Goal: Task Accomplishment & Management: Manage account settings

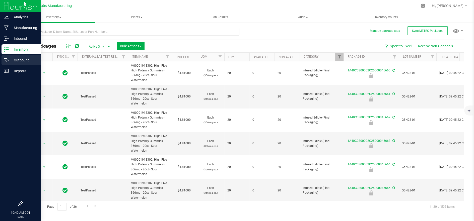
click at [13, 59] on p "Outbound" at bounding box center [24, 60] width 30 height 6
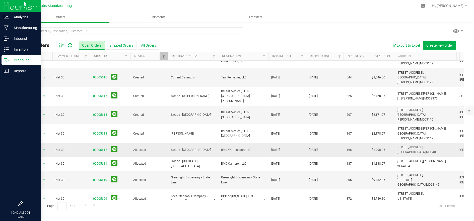
scroll to position [17, 0]
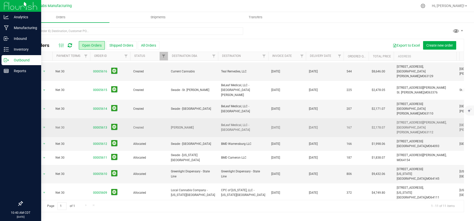
click at [210, 126] on span "[PERSON_NAME]" at bounding box center [193, 128] width 44 height 5
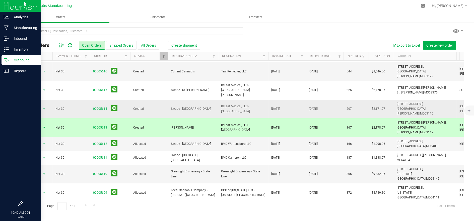
click at [207, 100] on td "Swade - [GEOGRAPHIC_DATA]" at bounding box center [193, 109] width 50 height 19
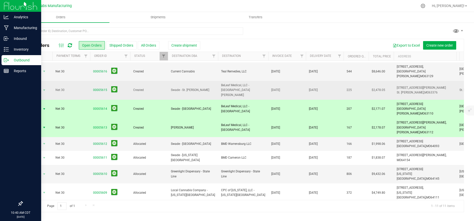
click at [205, 82] on td "Swade - St. [PERSON_NAME]" at bounding box center [193, 90] width 50 height 19
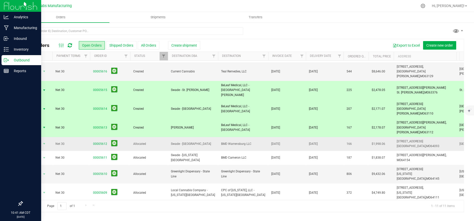
click at [211, 137] on td "Swade - [GEOGRAPHIC_DATA]" at bounding box center [193, 144] width 50 height 14
click at [209, 203] on td "Vivid - Manufacturing" at bounding box center [193, 212] width 50 height 19
click at [101, 209] on link "00005607" at bounding box center [100, 211] width 14 height 5
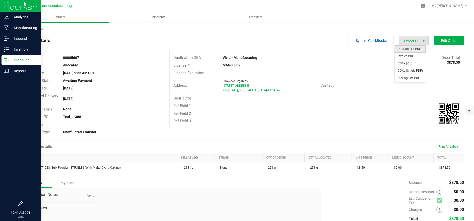
click at [403, 48] on span "Packing List PDF" at bounding box center [410, 48] width 31 height 7
click at [408, 54] on span "Invoice PDF" at bounding box center [410, 56] width 31 height 7
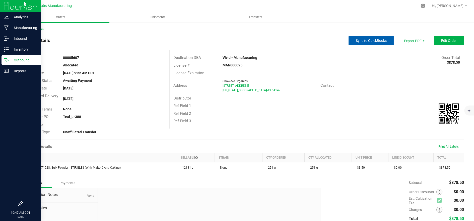
click at [363, 38] on button "Sync to QuickBooks" at bounding box center [371, 40] width 45 height 9
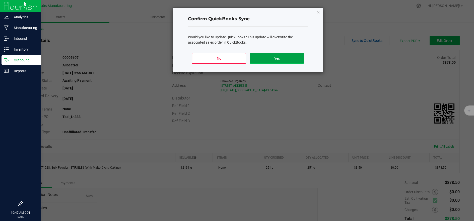
click at [277, 60] on button "Yes" at bounding box center [277, 58] width 54 height 11
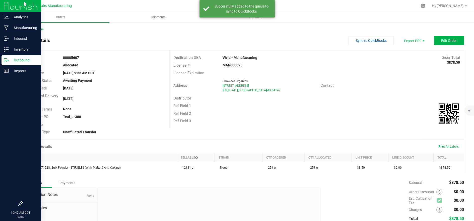
click at [9, 61] on p "Outbound" at bounding box center [24, 60] width 30 height 6
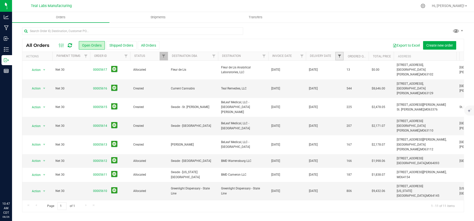
click at [339, 55] on span "Filter" at bounding box center [339, 56] width 4 height 4
click at [387, 85] on span "select" at bounding box center [386, 87] width 4 height 4
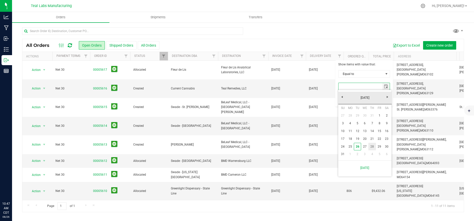
click at [374, 147] on link "28" at bounding box center [372, 147] width 7 height 8
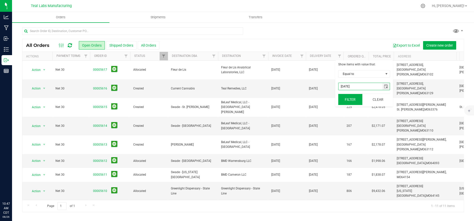
click at [352, 101] on button "Filter" at bounding box center [350, 99] width 24 height 11
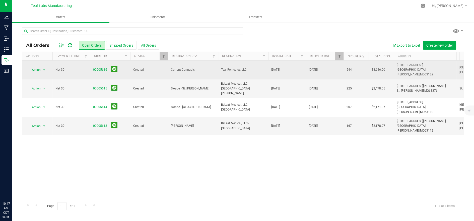
click at [194, 70] on span "Current Cannabis" at bounding box center [193, 70] width 44 height 5
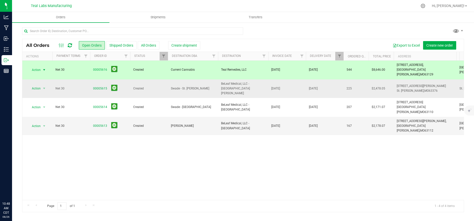
click at [219, 84] on td "BeLeaf Medical, LLC - [GEOGRAPHIC_DATA][PERSON_NAME]" at bounding box center [243, 89] width 50 height 19
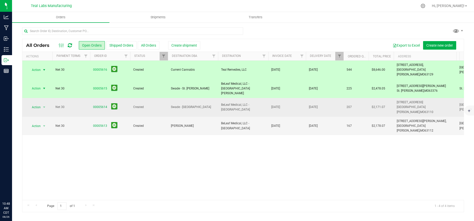
click at [213, 105] on span "Swade - [GEOGRAPHIC_DATA]" at bounding box center [193, 107] width 44 height 5
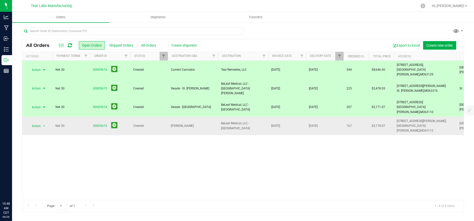
click at [199, 124] on span "[PERSON_NAME]" at bounding box center [193, 126] width 44 height 5
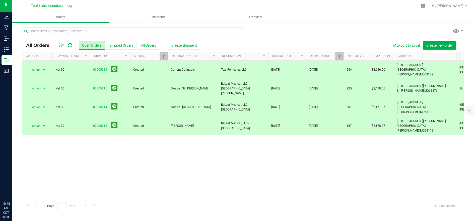
click at [301, 116] on div "Action Action Cancel order Clone order Edit order Mark as fully paid Order audi…" at bounding box center [243, 131] width 442 height 140
click at [297, 117] on td "[DATE]" at bounding box center [287, 126] width 38 height 19
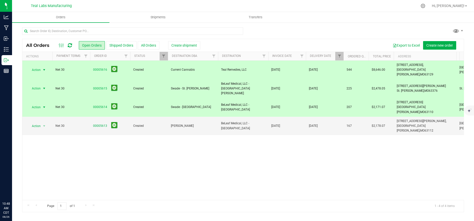
click at [293, 98] on td "[DATE]" at bounding box center [287, 107] width 38 height 19
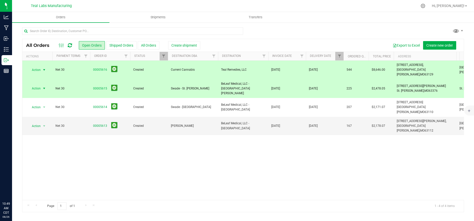
click at [291, 81] on td "[DATE]" at bounding box center [287, 89] width 38 height 19
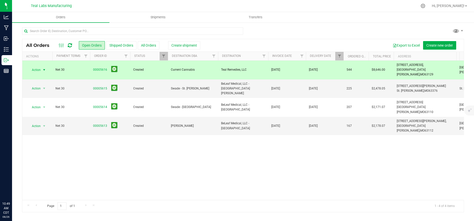
click at [289, 71] on td "[DATE]" at bounding box center [287, 70] width 38 height 19
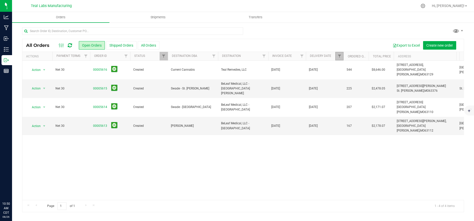
click at [336, 56] on link "Filter" at bounding box center [339, 56] width 8 height 9
click at [385, 87] on span "select" at bounding box center [386, 87] width 4 height 4
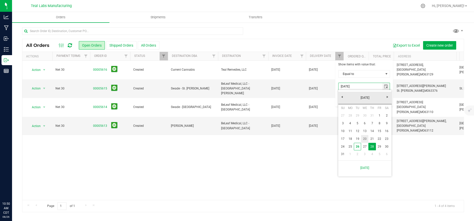
click at [365, 143] on link "20" at bounding box center [364, 139] width 7 height 8
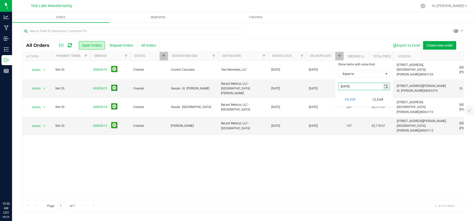
drag, startPoint x: 387, startPoint y: 87, endPoint x: 381, endPoint y: 90, distance: 6.7
click at [387, 87] on span "select" at bounding box center [386, 87] width 4 height 4
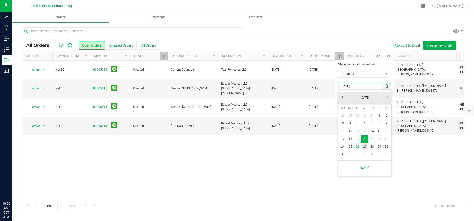
click at [365, 145] on link "27" at bounding box center [364, 147] width 7 height 8
type input "8/27/2025"
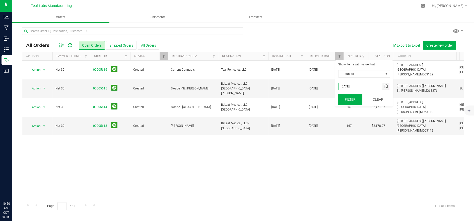
click at [347, 102] on button "Filter" at bounding box center [350, 99] width 24 height 11
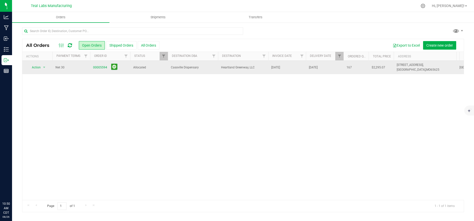
drag, startPoint x: 424, startPoint y: 70, endPoint x: 396, endPoint y: 66, distance: 27.9
click at [394, 66] on td "15335 State Hwy 76, Cassville, MO 65625" at bounding box center [425, 68] width 63 height 14
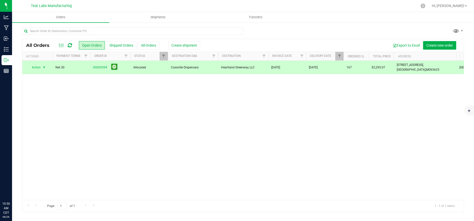
copy span "15335 State Hwy 76, Cassville, MO 65625"
click at [183, 46] on span "Create shipment" at bounding box center [184, 45] width 26 height 4
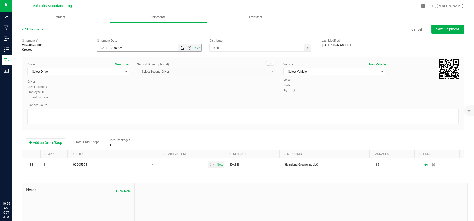
click at [181, 48] on span "Open the date view" at bounding box center [183, 48] width 4 height 4
drag, startPoint x: 124, startPoint y: 108, endPoint x: 128, endPoint y: 99, distance: 10.1
click at [124, 108] on link "27" at bounding box center [122, 107] width 7 height 8
click at [189, 47] on span "Open the time view" at bounding box center [190, 48] width 4 height 4
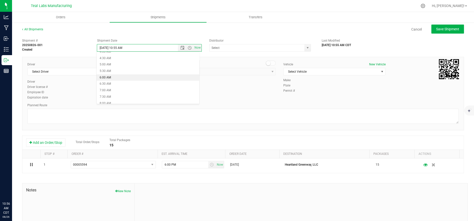
click at [124, 78] on li "6:00 AM" at bounding box center [148, 78] width 103 height 7
type input "8/27/2025 6:00 AM"
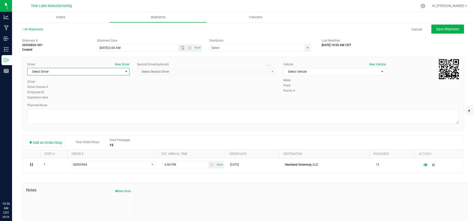
click at [93, 73] on span "Select Driver" at bounding box center [75, 71] width 95 height 7
click at [62, 107] on li "Mary Kenyon" at bounding box center [78, 108] width 101 height 8
type input "ma"
drag, startPoint x: 313, startPoint y: 71, endPoint x: 319, endPoint y: 71, distance: 5.8
click at [314, 71] on span "Select Vehicle" at bounding box center [331, 71] width 95 height 7
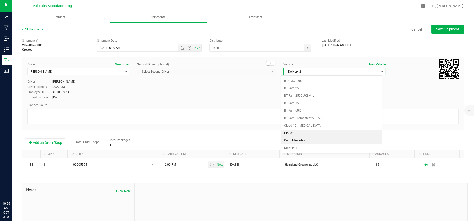
scroll to position [133, 0]
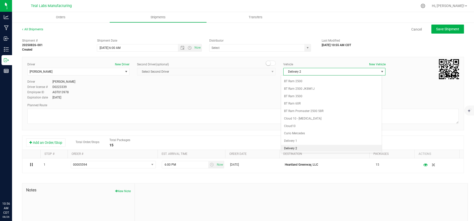
click at [313, 148] on li "Delivery 2" at bounding box center [331, 149] width 101 height 8
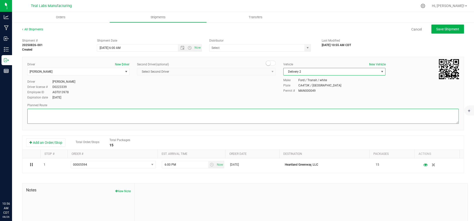
click at [251, 117] on textarea at bounding box center [243, 116] width 432 height 15
click at [176, 115] on textarea at bounding box center [243, 116] width 432 height 15
paste textarea "Head northwest on Salt River Rd. Go for 0.4 mi. Then 0.4 miles Take left ramp o…"
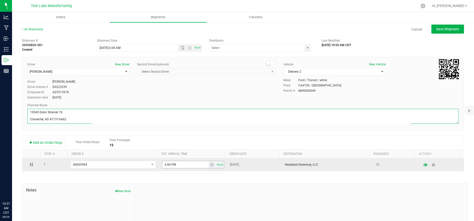
click at [210, 166] on span "select" at bounding box center [212, 165] width 4 height 4
type textarea "Head northwest on Salt River Rd. Go for 0.4 mi. Then 0.4 miles Take left ramp o…"
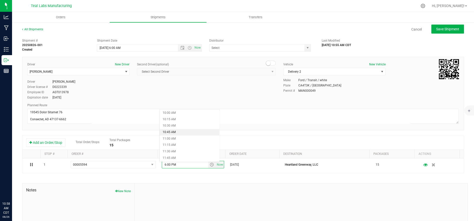
scroll to position [251, 0]
click at [184, 133] on li "10:30 AM" at bounding box center [190, 134] width 60 height 7
click at [443, 30] on span "Save Shipment" at bounding box center [447, 29] width 23 height 4
type input "8/27/2025 11:00 AM"
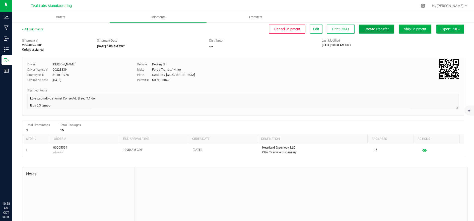
click at [373, 29] on span "Create Transfer" at bounding box center [377, 29] width 24 height 4
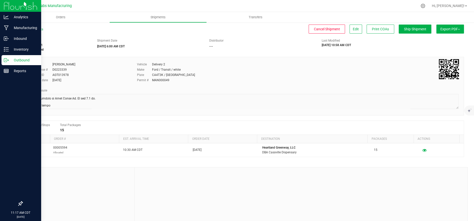
click at [22, 62] on p "Outbound" at bounding box center [24, 60] width 30 height 6
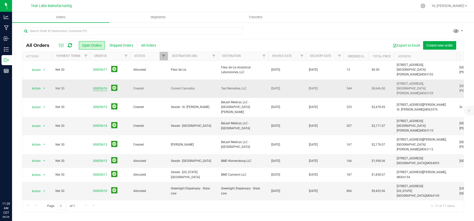
click at [99, 86] on link "00005616" at bounding box center [100, 88] width 14 height 5
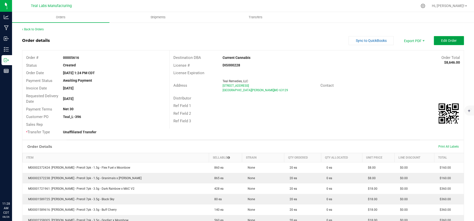
click at [444, 41] on span "Edit Order" at bounding box center [449, 41] width 16 height 4
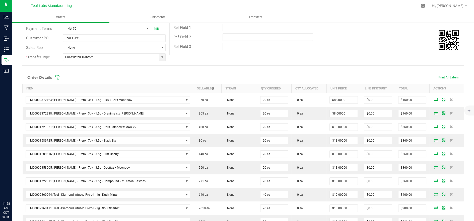
scroll to position [84, 0]
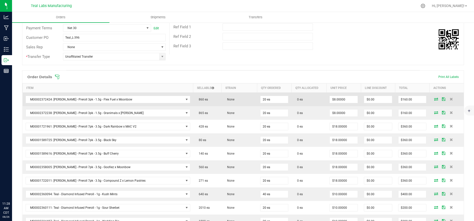
click at [434, 98] on icon at bounding box center [436, 99] width 4 height 3
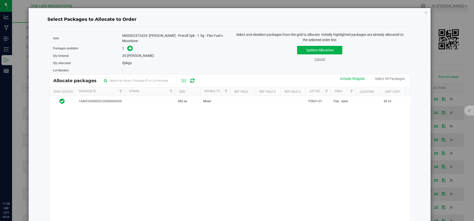
click at [317, 60] on link "Cancel" at bounding box center [320, 59] width 11 height 4
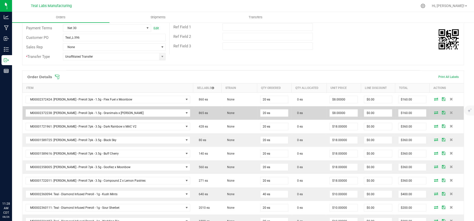
click at [434, 113] on icon at bounding box center [436, 112] width 4 height 3
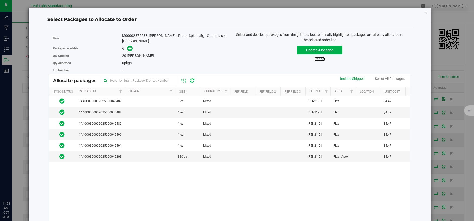
drag, startPoint x: 315, startPoint y: 59, endPoint x: 354, endPoint y: 84, distance: 46.2
click at [315, 59] on link "Cancel" at bounding box center [320, 59] width 11 height 4
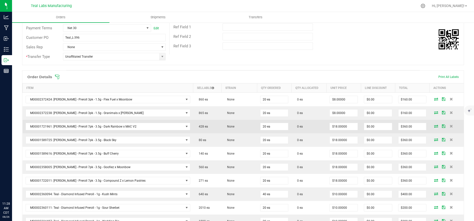
click at [434, 126] on icon at bounding box center [436, 126] width 4 height 3
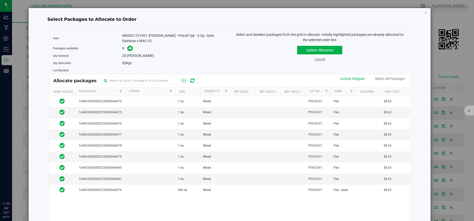
click at [315, 60] on link "Cancel" at bounding box center [320, 59] width 11 height 4
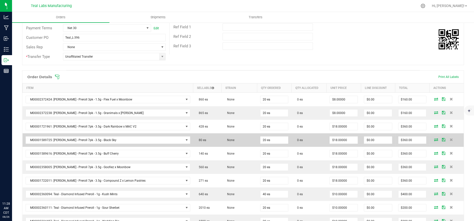
click at [434, 139] on icon at bounding box center [436, 139] width 4 height 3
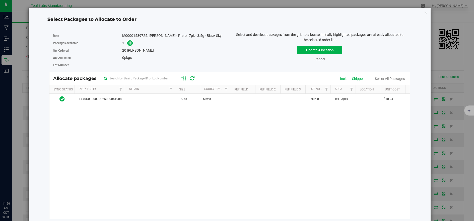
click at [318, 60] on link "Cancel" at bounding box center [320, 59] width 11 height 4
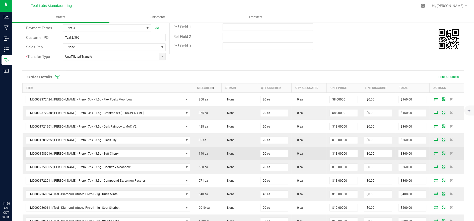
click at [434, 154] on icon at bounding box center [436, 153] width 4 height 3
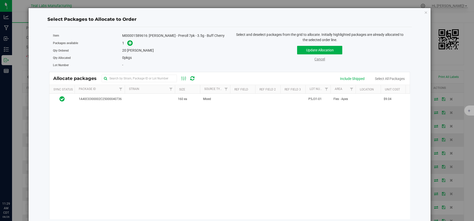
click at [315, 59] on link "Cancel" at bounding box center [320, 59] width 11 height 4
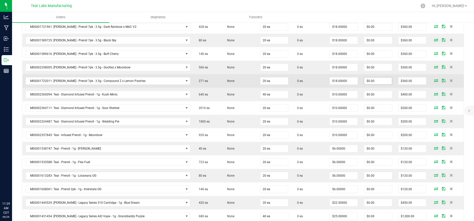
scroll to position [195, 0]
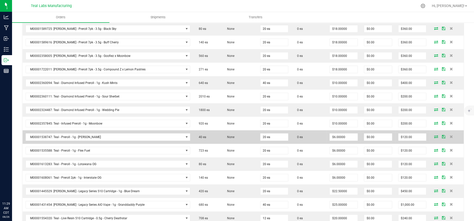
click at [434, 137] on icon at bounding box center [436, 136] width 4 height 3
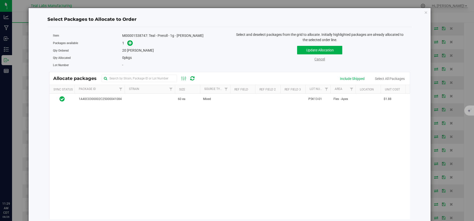
click at [319, 61] on link "Cancel" at bounding box center [320, 59] width 11 height 4
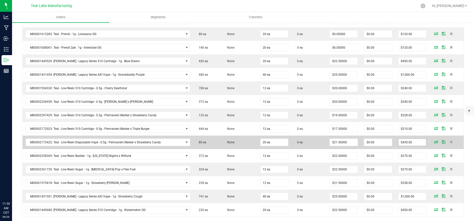
scroll to position [335, 0]
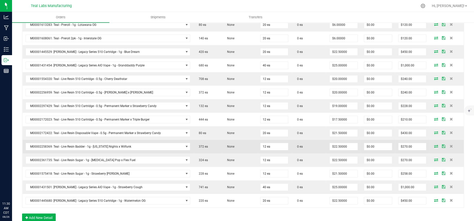
click at [434, 146] on icon at bounding box center [436, 146] width 4 height 3
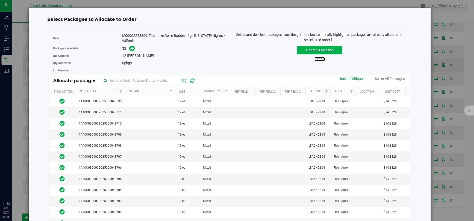
click at [318, 59] on link "Cancel" at bounding box center [320, 59] width 11 height 4
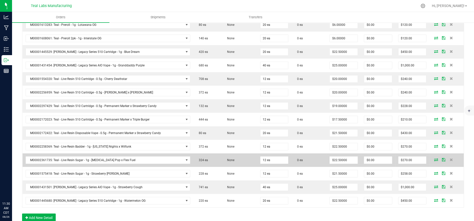
click at [434, 160] on icon at bounding box center [436, 159] width 4 height 3
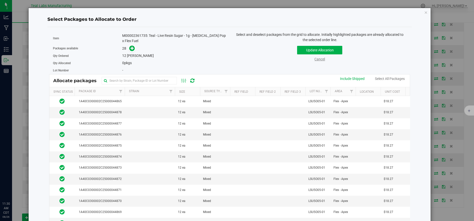
click at [318, 57] on link "Cancel" at bounding box center [320, 59] width 11 height 4
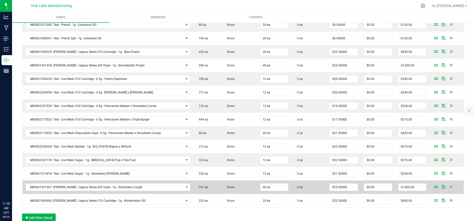
click at [434, 186] on icon at bounding box center [436, 187] width 4 height 3
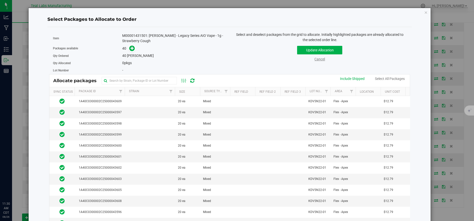
click at [315, 60] on link "Cancel" at bounding box center [320, 59] width 11 height 4
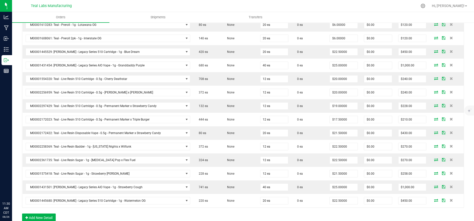
scroll to position [363, 0]
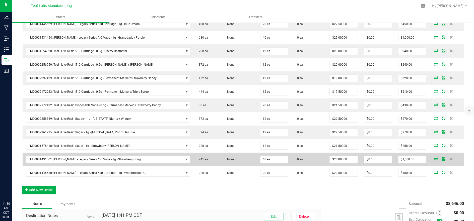
click at [434, 158] on icon at bounding box center [436, 159] width 4 height 3
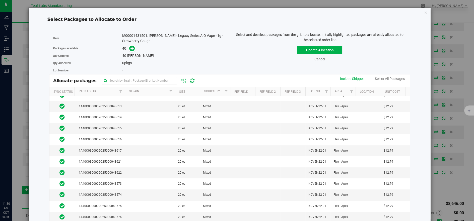
scroll to position [0, 0]
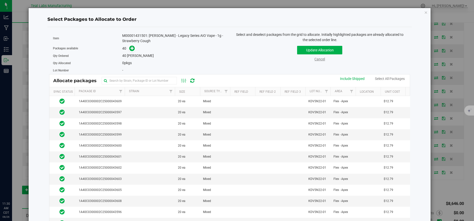
click at [315, 60] on link "Cancel" at bounding box center [320, 59] width 11 height 4
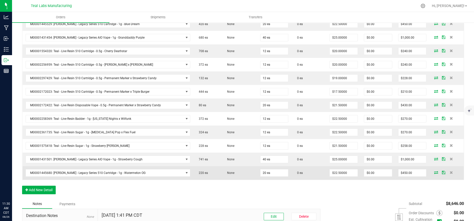
click at [434, 172] on icon at bounding box center [436, 172] width 4 height 3
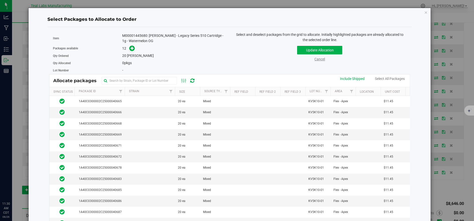
click at [316, 57] on link "Cancel" at bounding box center [320, 59] width 11 height 4
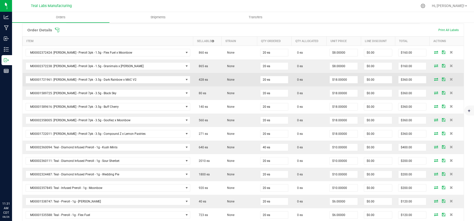
scroll to position [139, 0]
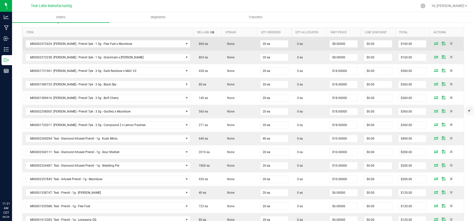
click at [434, 42] on icon at bounding box center [436, 43] width 4 height 3
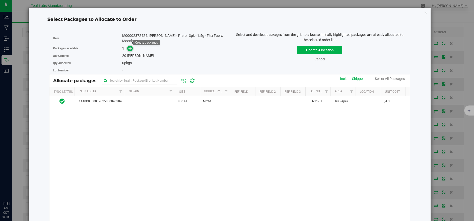
click at [129, 46] on icon at bounding box center [131, 48] width 4 height 4
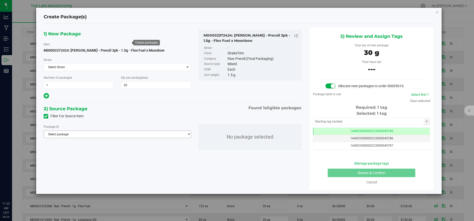
click at [154, 135] on span "Select package" at bounding box center [114, 134] width 141 height 7
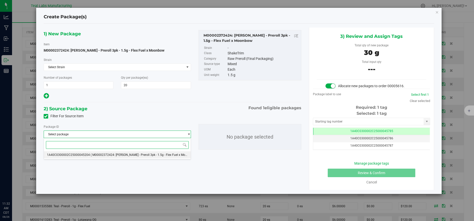
click at [148, 155] on span "( M00002372424: [PERSON_NAME] - Preroll 3pk - 1.5g - Flex Fuel x Moonbow )" at bounding box center [144, 155] width 106 height 4
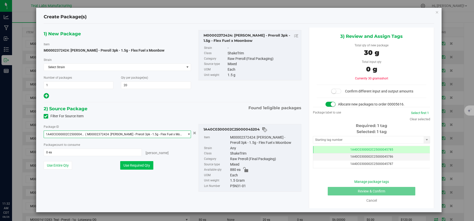
click at [145, 164] on button "Use Required Qty" at bounding box center [136, 165] width 33 height 9
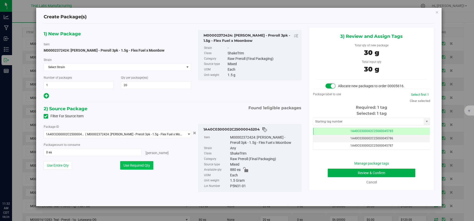
type input "20 ea"
click at [396, 175] on button "Review & Confirm" at bounding box center [372, 173] width 88 height 9
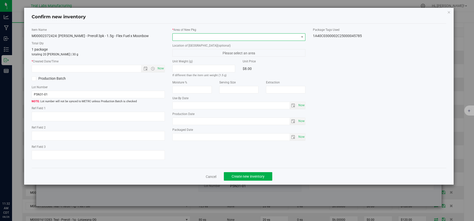
click at [195, 39] on span at bounding box center [236, 37] width 127 height 7
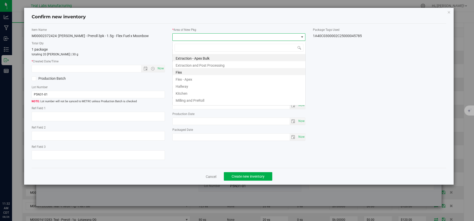
scroll to position [8, 133]
click at [178, 70] on li "Flex" at bounding box center [239, 71] width 133 height 7
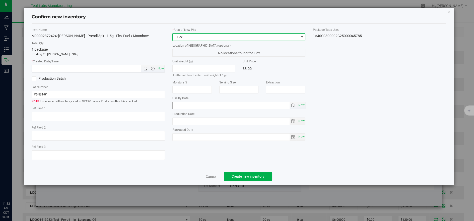
click at [159, 69] on span "Now" at bounding box center [160, 68] width 9 height 7
type input "8/26/2025 11:32 AM"
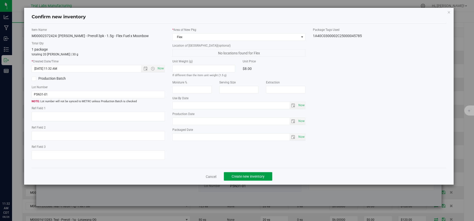
click at [240, 179] on span "Create new inventory" at bounding box center [248, 177] width 33 height 4
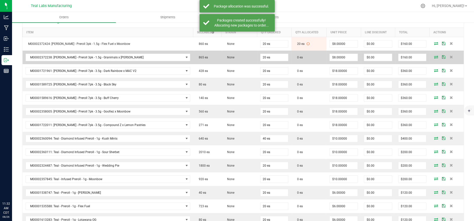
click at [434, 55] on icon at bounding box center [436, 56] width 4 height 3
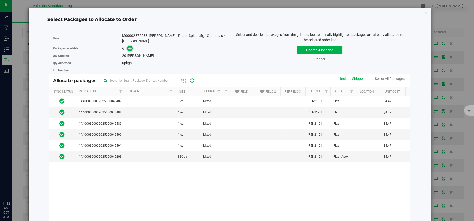
click at [129, 46] on span at bounding box center [130, 49] width 6 height 6
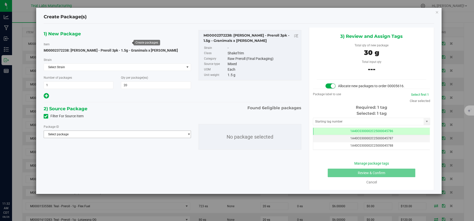
click at [172, 131] on div "Select package 1A40C0300002C25000045203 1A40C0300002C25000045487 1A40C0300002C2…" at bounding box center [117, 135] width 147 height 8
click at [172, 134] on span "Select package" at bounding box center [114, 134] width 141 height 7
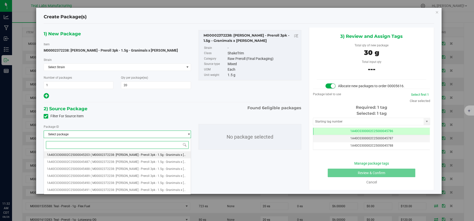
click at [142, 154] on span "( M00002372238: [PERSON_NAME] - Preroll 3pk - 1.5g - Granimals x [PERSON_NAME] )" at bounding box center [149, 155] width 117 height 4
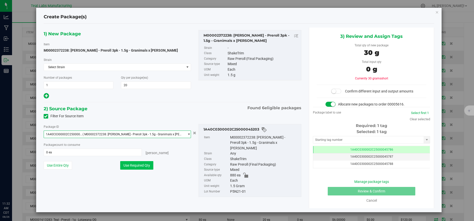
click at [141, 165] on button "Use Required Qty" at bounding box center [136, 165] width 33 height 9
type input "20 ea"
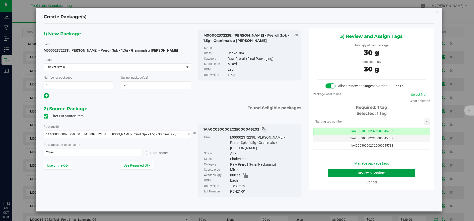
click at [346, 172] on button "Review & Confirm" at bounding box center [372, 173] width 88 height 9
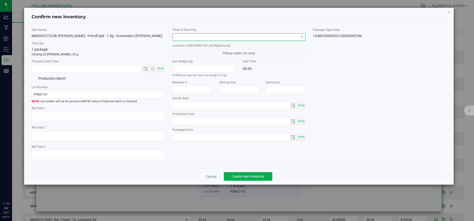
click at [187, 39] on span at bounding box center [236, 37] width 127 height 7
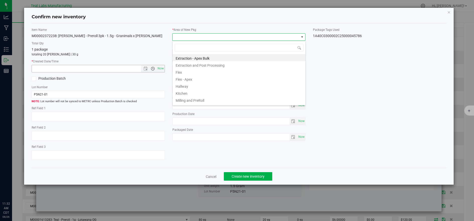
drag, startPoint x: 185, startPoint y: 71, endPoint x: 151, endPoint y: 67, distance: 33.7
click at [183, 71] on li "Flex" at bounding box center [239, 71] width 133 height 7
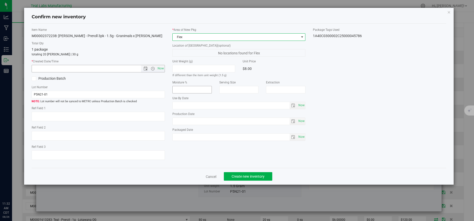
click at [161, 68] on span "Now" at bounding box center [160, 68] width 9 height 7
type input "8/26/2025 11:32 AM"
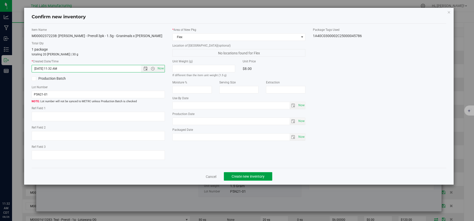
click at [238, 179] on span "Create new inventory" at bounding box center [248, 177] width 33 height 4
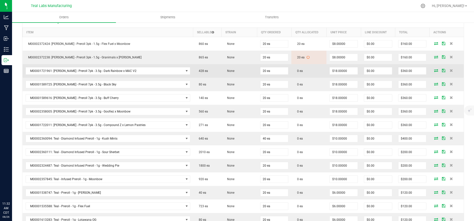
click at [434, 70] on icon at bounding box center [436, 70] width 4 height 3
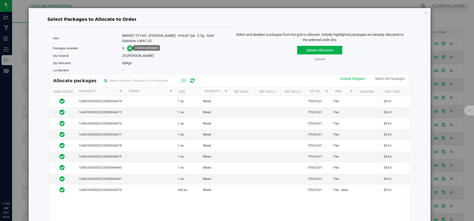
click at [129, 48] on icon at bounding box center [131, 48] width 4 height 4
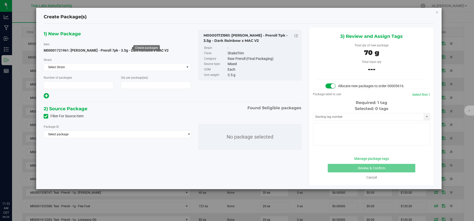
type input "1"
type input "20"
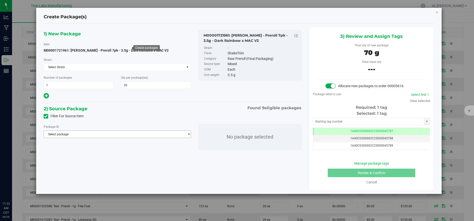
click at [165, 136] on span "Select package" at bounding box center [114, 134] width 141 height 7
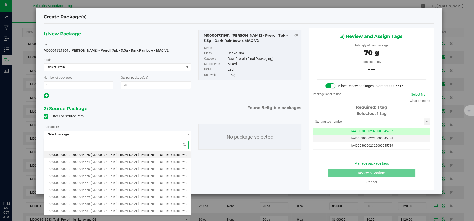
click at [147, 156] on span "( M00001721961: [PERSON_NAME] - Preroll 7pk - 3.5g - Dark Rainbow x MAC V2 )" at bounding box center [146, 155] width 110 height 4
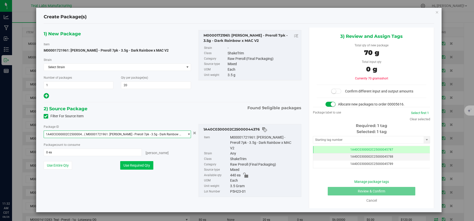
click at [144, 164] on button "Use Required Qty" at bounding box center [136, 165] width 33 height 9
type input "20 ea"
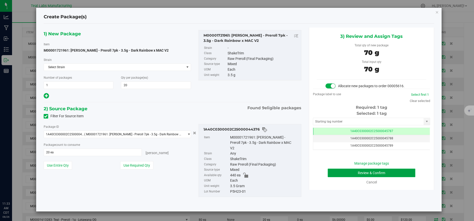
click at [360, 172] on button "Review & Confirm" at bounding box center [372, 173] width 88 height 9
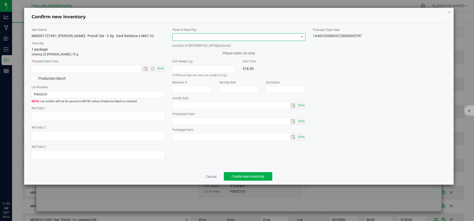
click at [190, 36] on span at bounding box center [236, 37] width 127 height 7
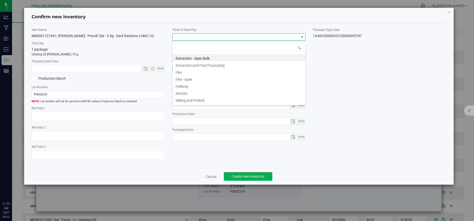
click at [181, 70] on li "Flex" at bounding box center [239, 71] width 133 height 7
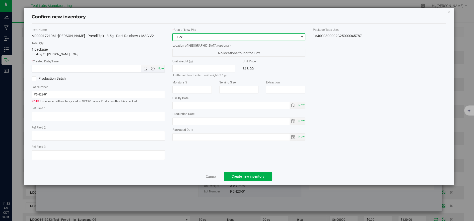
click at [162, 67] on span "Now" at bounding box center [160, 68] width 9 height 7
type input "8/26/2025 11:33 AM"
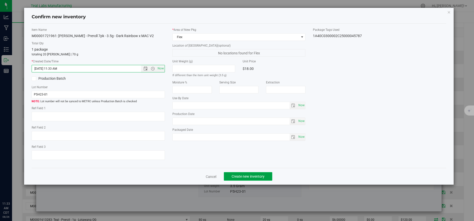
click at [240, 178] on span "Create new inventory" at bounding box center [248, 177] width 33 height 4
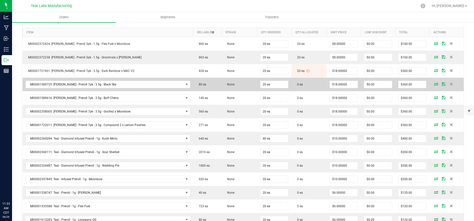
click at [434, 83] on icon at bounding box center [436, 84] width 4 height 3
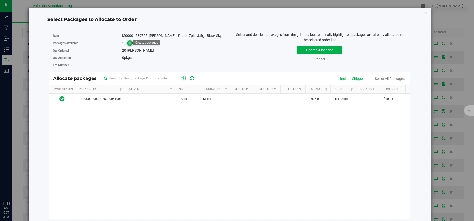
click at [131, 43] on icon at bounding box center [131, 43] width 4 height 4
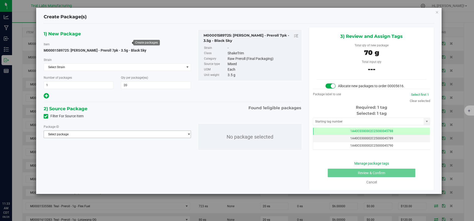
click at [156, 133] on span "Select package" at bounding box center [114, 134] width 141 height 7
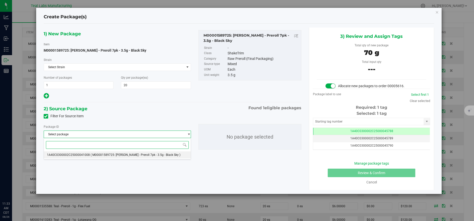
drag, startPoint x: 159, startPoint y: 155, endPoint x: 155, endPoint y: 159, distance: 6.2
click at [159, 155] on span "( M00001589725: [PERSON_NAME] - Preroll 7pk - 3.5g - Black Sky )" at bounding box center [136, 155] width 90 height 4
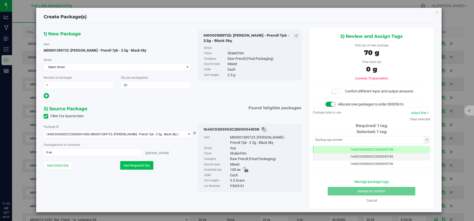
click at [150, 165] on button "Use Required Qty" at bounding box center [136, 165] width 33 height 9
type input "20 ea"
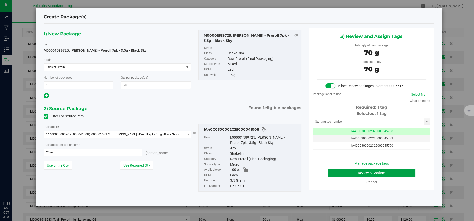
click at [398, 170] on button "Review & Confirm" at bounding box center [372, 173] width 88 height 9
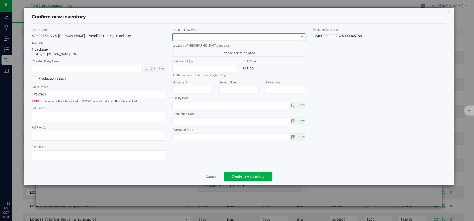
click at [194, 38] on span at bounding box center [236, 37] width 127 height 7
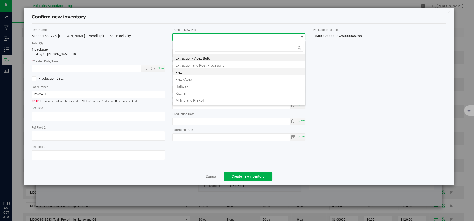
click at [179, 72] on li "Flex" at bounding box center [239, 71] width 133 height 7
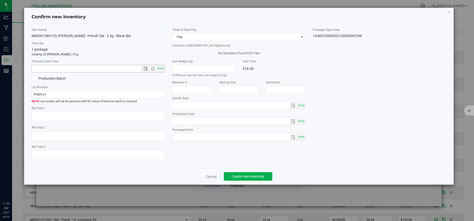
drag, startPoint x: 160, startPoint y: 68, endPoint x: 171, endPoint y: 78, distance: 15.3
click at [160, 68] on span "Now" at bounding box center [160, 68] width 9 height 7
type input "8/26/2025 11:33 AM"
click at [247, 178] on span "Create new inventory" at bounding box center [248, 177] width 33 height 4
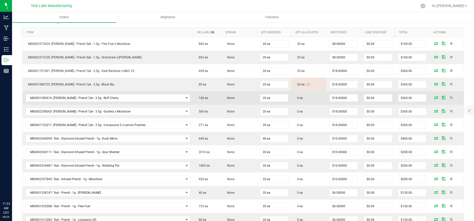
click at [434, 98] on icon at bounding box center [436, 97] width 4 height 3
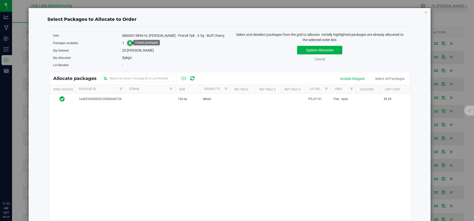
click at [129, 43] on icon at bounding box center [131, 43] width 4 height 4
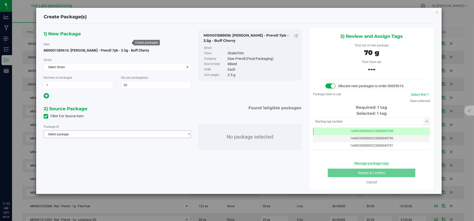
click at [168, 137] on span "Select package" at bounding box center [114, 134] width 141 height 7
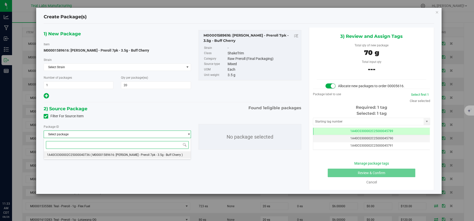
click at [160, 154] on span "( M00001589616: [PERSON_NAME] - Preroll 7pk - 3.5g - Buff Cherry )" at bounding box center [137, 155] width 92 height 4
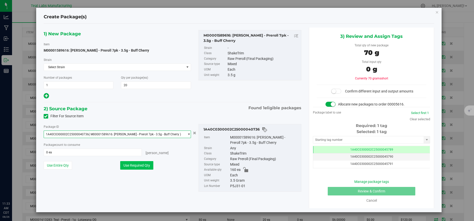
click at [144, 164] on button "Use Required Qty" at bounding box center [136, 165] width 33 height 9
type input "20 ea"
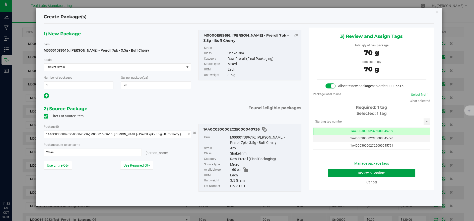
click at [360, 175] on button "Review & Confirm" at bounding box center [372, 173] width 88 height 9
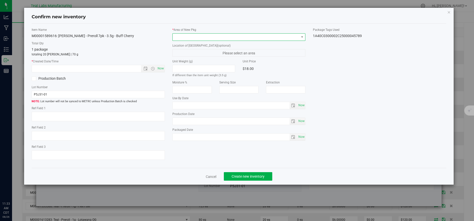
click at [205, 35] on span at bounding box center [236, 37] width 127 height 7
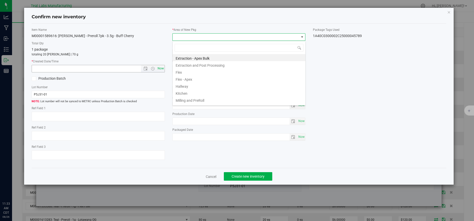
drag, startPoint x: 183, startPoint y: 71, endPoint x: 164, endPoint y: 69, distance: 19.2
click at [183, 71] on li "Flex" at bounding box center [239, 71] width 133 height 7
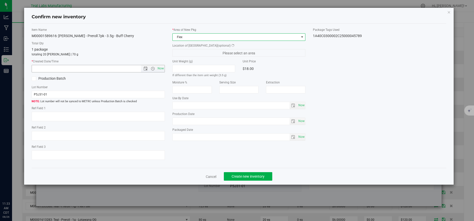
click at [163, 67] on span "Now" at bounding box center [160, 68] width 9 height 7
type input "8/26/2025 11:33 AM"
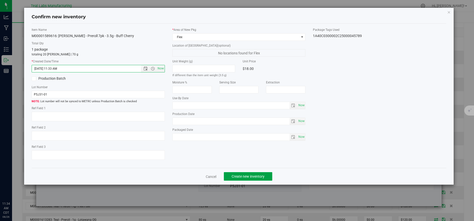
click at [254, 175] on button "Create new inventory" at bounding box center [248, 176] width 48 height 9
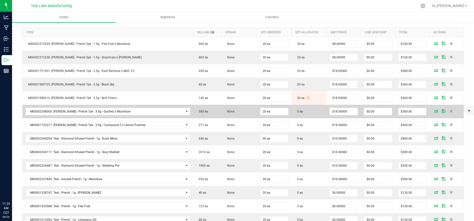
click at [434, 110] on icon at bounding box center [436, 111] width 4 height 3
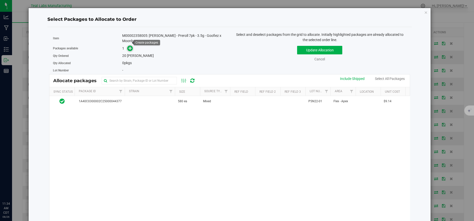
click at [130, 46] on icon at bounding box center [131, 48] width 4 height 4
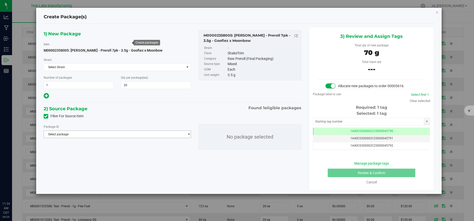
drag, startPoint x: 159, startPoint y: 136, endPoint x: 158, endPoint y: 133, distance: 3.5
click at [159, 136] on span "Select package" at bounding box center [114, 134] width 141 height 7
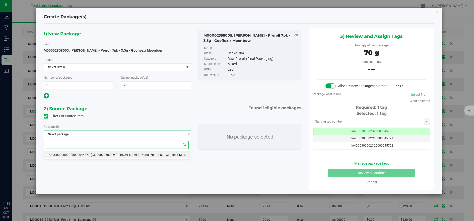
click at [147, 156] on span "( M00002358005: [PERSON_NAME] - Preroll 7pk - 3.5g - Goofiez x Moonbow )" at bounding box center [143, 155] width 104 height 4
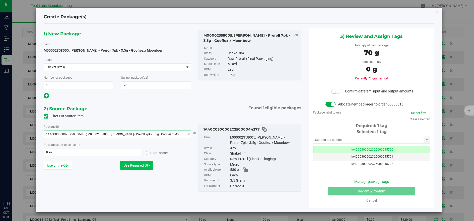
click at [145, 163] on button "Use Required Qty" at bounding box center [136, 165] width 33 height 9
type input "20 ea"
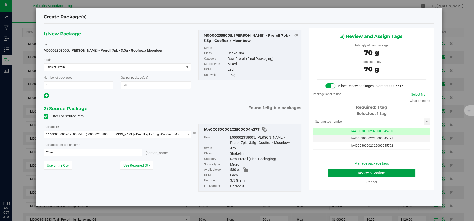
click at [341, 173] on button "Review & Confirm" at bounding box center [372, 173] width 88 height 9
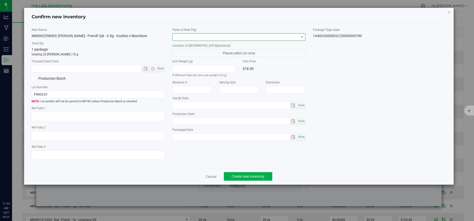
click at [192, 36] on span at bounding box center [236, 37] width 127 height 7
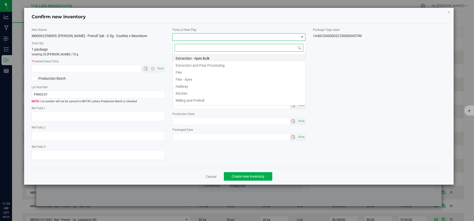
scroll to position [8, 133]
click at [185, 72] on li "Flex" at bounding box center [239, 71] width 133 height 7
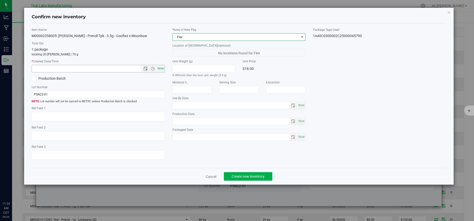
click at [163, 68] on span "Now" at bounding box center [160, 68] width 9 height 7
type input "8/26/2025 11:34 AM"
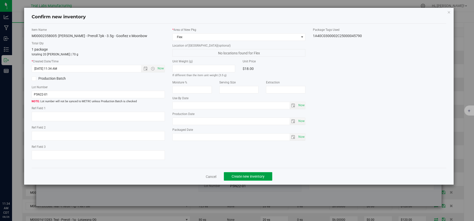
click at [230, 180] on button "Create new inventory" at bounding box center [248, 176] width 48 height 9
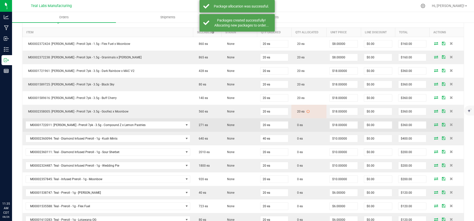
click at [434, 125] on icon at bounding box center [436, 124] width 4 height 3
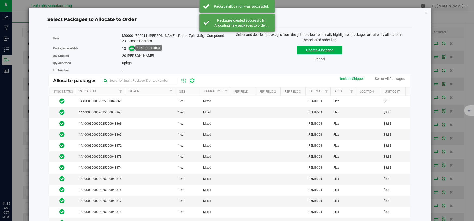
click at [133, 49] on icon at bounding box center [133, 48] width 4 height 4
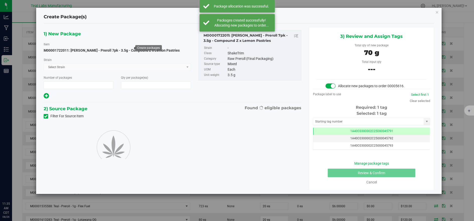
type input "1"
type input "20"
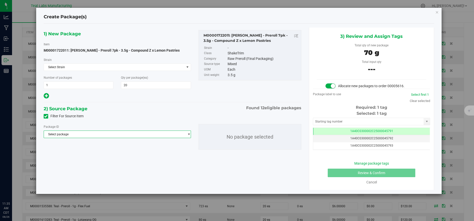
drag, startPoint x: 145, startPoint y: 134, endPoint x: 148, endPoint y: 136, distance: 3.6
click at [145, 134] on span "Select package" at bounding box center [114, 134] width 141 height 7
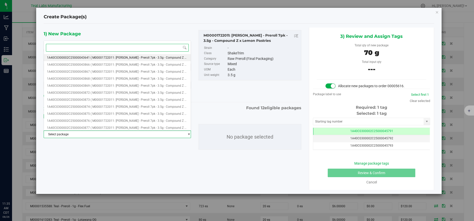
click at [124, 58] on span "( M00001722011: [PERSON_NAME] - Preroll 7pk - 3.5g - Compound Z x Lemon Pastrie…" at bounding box center [150, 58] width 119 height 4
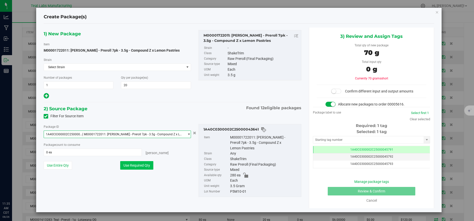
click at [143, 166] on button "Use Required Qty" at bounding box center [136, 165] width 33 height 9
type input "20 ea"
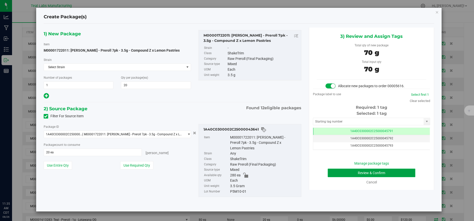
click at [367, 172] on button "Review & Confirm" at bounding box center [372, 173] width 88 height 9
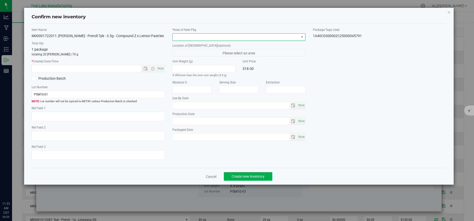
click at [198, 39] on span at bounding box center [236, 37] width 127 height 7
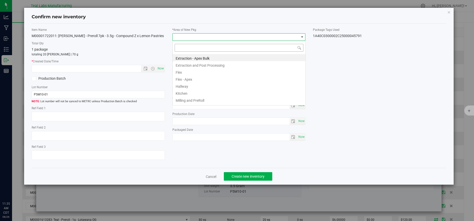
scroll to position [8, 133]
click at [184, 72] on li "Flex" at bounding box center [239, 71] width 133 height 7
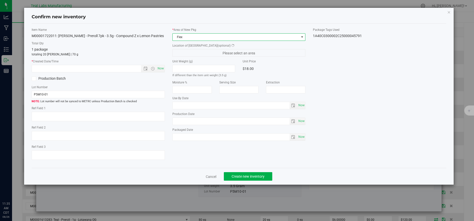
click at [161, 67] on span "Now" at bounding box center [160, 68] width 9 height 7
type input "8/26/2025 11:35 AM"
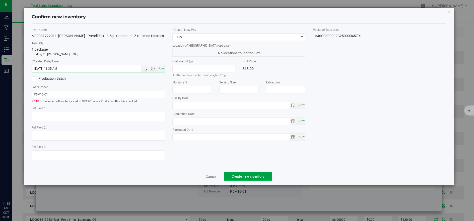
click at [254, 179] on span "Create new inventory" at bounding box center [248, 177] width 33 height 4
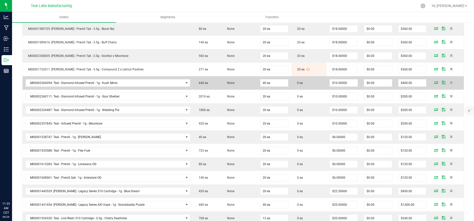
click at [434, 82] on icon at bounding box center [436, 82] width 4 height 3
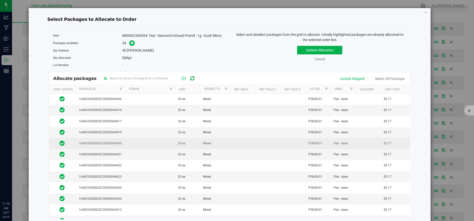
click at [157, 142] on td at bounding box center [150, 143] width 50 height 11
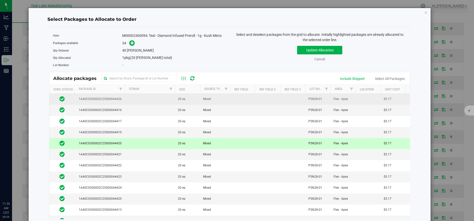
click at [142, 99] on td at bounding box center [150, 99] width 50 height 11
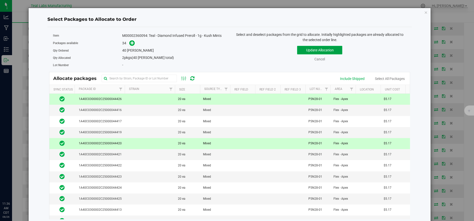
click at [333, 51] on button "Update Allocation" at bounding box center [319, 50] width 45 height 9
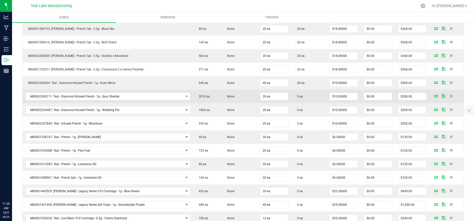
click at [434, 96] on icon at bounding box center [436, 96] width 4 height 3
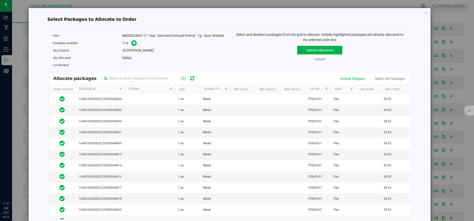
click at [103, 94] on th "Package Id" at bounding box center [100, 89] width 50 height 9
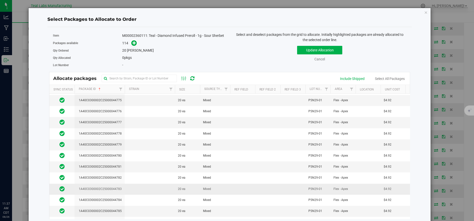
scroll to position [920, 0]
click at [148, 184] on td at bounding box center [150, 189] width 50 height 11
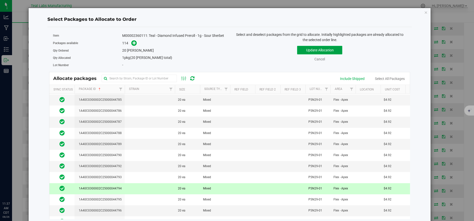
click at [307, 49] on button "Update Allocation" at bounding box center [319, 50] width 45 height 9
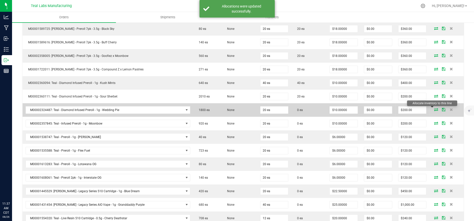
click at [434, 108] on icon at bounding box center [436, 109] width 4 height 3
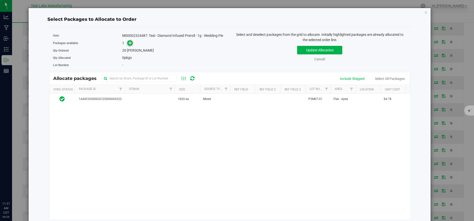
click at [129, 43] on icon at bounding box center [131, 43] width 4 height 4
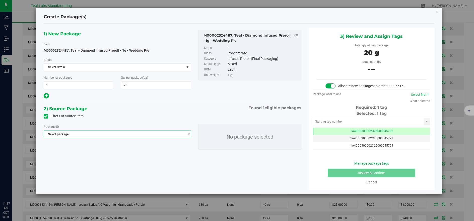
drag, startPoint x: 156, startPoint y: 134, endPoint x: 171, endPoint y: 125, distance: 17.9
click at [156, 134] on span "Select package" at bounding box center [114, 134] width 141 height 7
click at [158, 155] on span "( M00002324487: Teal - Diamond Infused Preroll - 1g - Wedding Pie )" at bounding box center [137, 155] width 93 height 4
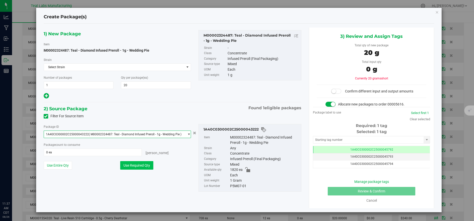
click at [152, 164] on button "Use Required Qty" at bounding box center [136, 165] width 33 height 9
type input "20 ea"
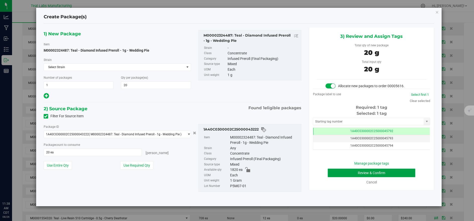
click at [335, 172] on button "Review & Confirm" at bounding box center [372, 173] width 88 height 9
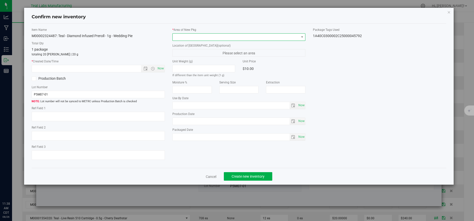
click at [184, 39] on span at bounding box center [236, 37] width 127 height 7
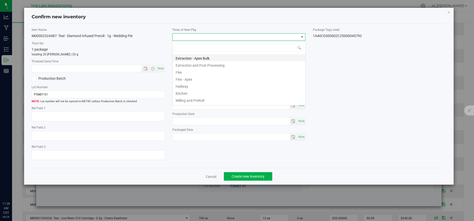
scroll to position [8, 133]
click at [187, 72] on li "Flex" at bounding box center [239, 71] width 133 height 7
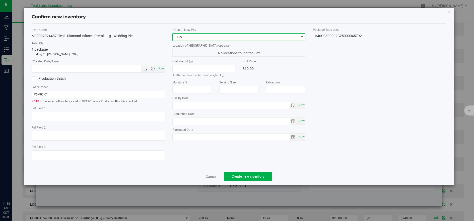
click at [161, 68] on span "Now" at bounding box center [160, 68] width 9 height 7
type input "8/26/2025 11:38 AM"
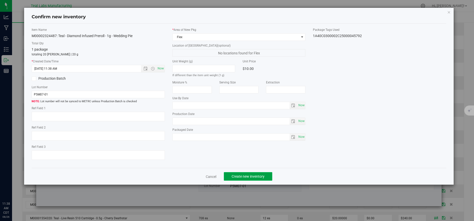
drag, startPoint x: 249, startPoint y: 177, endPoint x: 252, endPoint y: 179, distance: 3.1
click at [249, 177] on span "Create new inventory" at bounding box center [248, 177] width 33 height 4
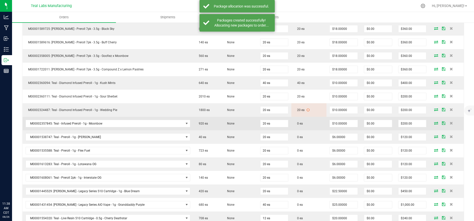
click at [434, 123] on icon at bounding box center [436, 123] width 4 height 3
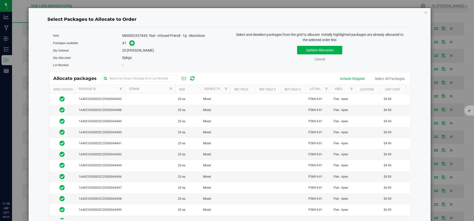
click at [101, 89] on th "Package Id" at bounding box center [100, 89] width 50 height 9
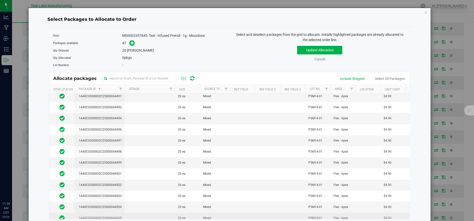
scroll to position [386, 0]
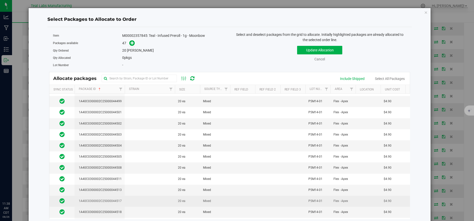
click at [138, 196] on td at bounding box center [150, 201] width 50 height 11
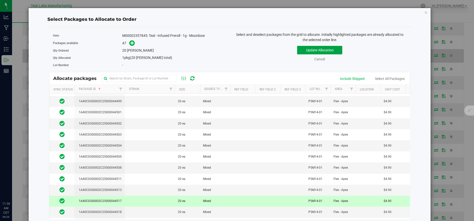
click at [320, 50] on button "Update Allocation" at bounding box center [319, 50] width 45 height 9
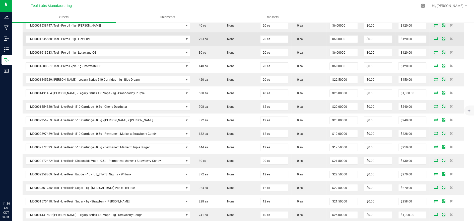
scroll to position [279, 0]
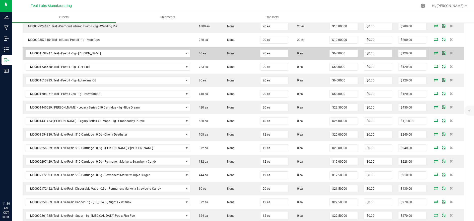
click at [434, 52] on icon at bounding box center [436, 52] width 4 height 3
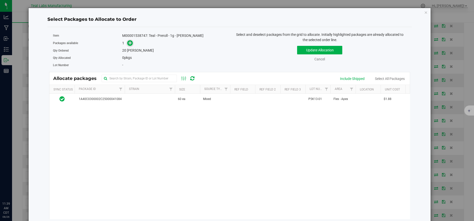
click at [130, 44] on icon at bounding box center [131, 43] width 4 height 4
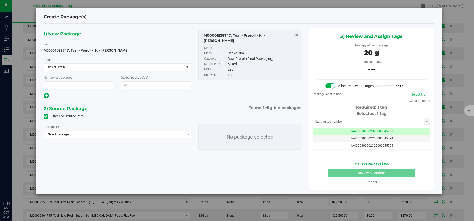
drag, startPoint x: 169, startPoint y: 136, endPoint x: 172, endPoint y: 135, distance: 3.3
click at [169, 136] on span "Select package" at bounding box center [114, 134] width 141 height 7
click at [152, 157] on li "1A40C0300002C25000041084 ( M00001538747: Teal - Preroll - 1g - Bruce Banner )" at bounding box center [117, 155] width 147 height 7
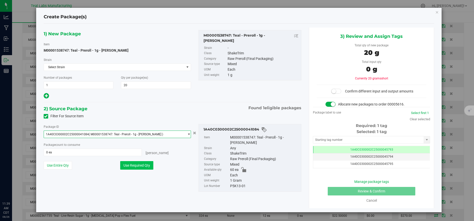
click at [144, 166] on button "Use Required Qty" at bounding box center [136, 165] width 33 height 9
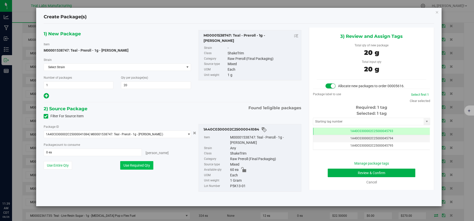
type input "20 ea"
drag, startPoint x: 144, startPoint y: 164, endPoint x: 147, endPoint y: 162, distance: 3.6
click at [144, 163] on button "Use Required Qty" at bounding box center [136, 165] width 33 height 9
click at [147, 161] on button "Use Required Qty" at bounding box center [136, 165] width 33 height 9
click at [340, 175] on button "Review & Confirm" at bounding box center [372, 173] width 88 height 9
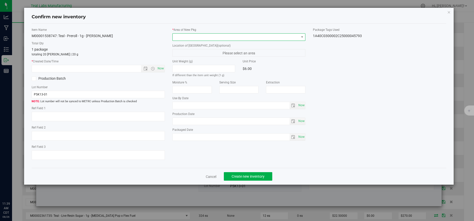
click at [180, 37] on span at bounding box center [236, 37] width 127 height 7
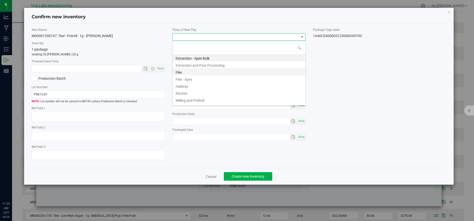
click at [177, 74] on li "Flex" at bounding box center [239, 71] width 133 height 7
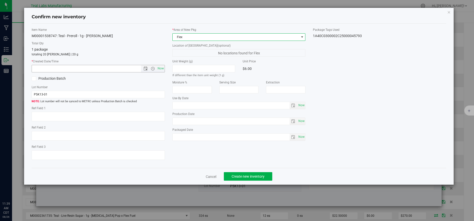
drag, startPoint x: 163, startPoint y: 68, endPoint x: 205, endPoint y: 112, distance: 61.6
click at [163, 68] on span "Now" at bounding box center [160, 68] width 9 height 7
type input "8/26/2025 11:39 AM"
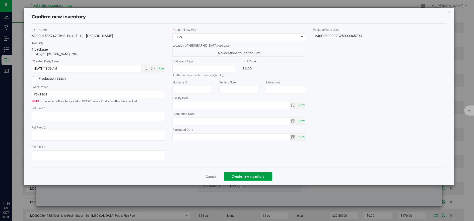
click at [244, 181] on button "Create new inventory" at bounding box center [248, 176] width 48 height 9
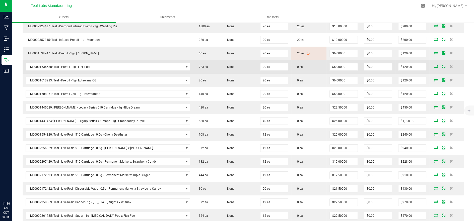
click at [434, 65] on icon at bounding box center [436, 66] width 4 height 3
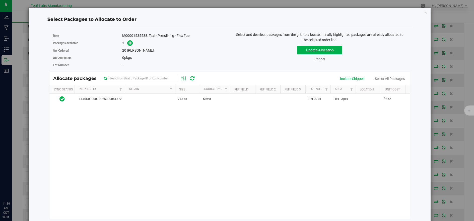
drag, startPoint x: 131, startPoint y: 44, endPoint x: 133, endPoint y: 46, distance: 2.7
click at [131, 44] on icon at bounding box center [131, 43] width 4 height 4
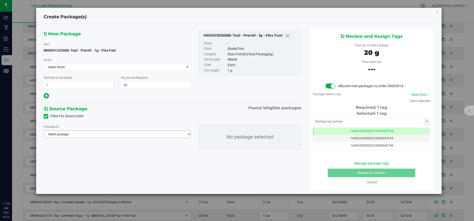
drag, startPoint x: 157, startPoint y: 134, endPoint x: 157, endPoint y: 137, distance: 2.6
click at [157, 134] on span "Select package" at bounding box center [114, 134] width 141 height 7
drag, startPoint x: 153, startPoint y: 153, endPoint x: 143, endPoint y: 160, distance: 12.5
click at [153, 153] on li "1A40C0300002C25000041372 ( M00001535588: Teal - Preroll - 1g - Flex Fuel )" at bounding box center [117, 155] width 147 height 7
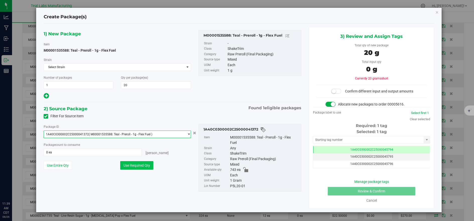
click at [138, 162] on button "Use Required Qty" at bounding box center [136, 165] width 33 height 9
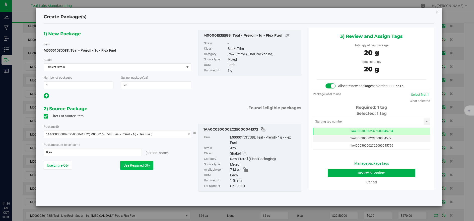
type input "20 ea"
click at [345, 174] on button "Review & Confirm" at bounding box center [372, 173] width 88 height 9
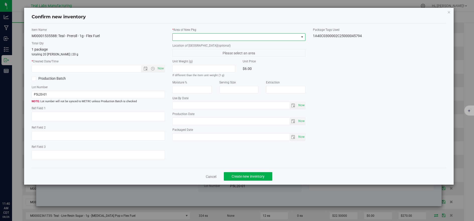
click at [188, 36] on span at bounding box center [236, 37] width 127 height 7
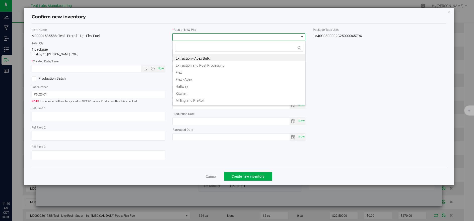
drag, startPoint x: 182, startPoint y: 74, endPoint x: 166, endPoint y: 72, distance: 15.8
click at [181, 74] on li "Flex" at bounding box center [239, 71] width 133 height 7
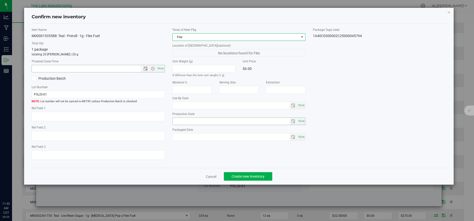
click at [162, 69] on span "Now" at bounding box center [160, 68] width 9 height 7
type input "8/26/2025 11:40 AM"
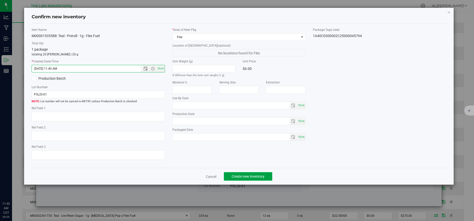
click at [234, 179] on span "Create new inventory" at bounding box center [248, 177] width 33 height 4
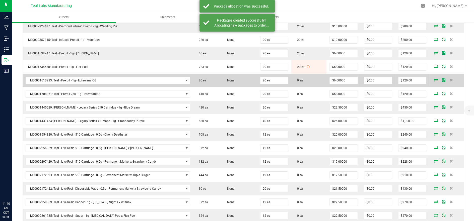
click at [433, 79] on span at bounding box center [437, 80] width 8 height 3
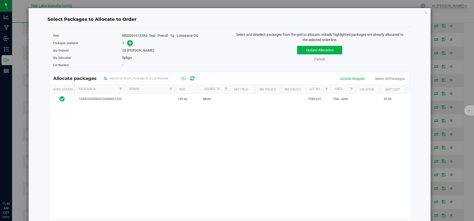
click at [129, 44] on icon at bounding box center [131, 43] width 4 height 4
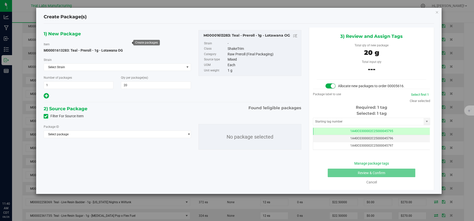
type input "20"
click at [166, 134] on span "Select package" at bounding box center [114, 134] width 141 height 7
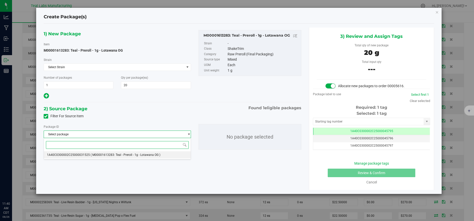
drag, startPoint x: 149, startPoint y: 155, endPoint x: 145, endPoint y: 159, distance: 5.9
click at [149, 156] on span "( M00001613283: Teal - Preroll - 1g - Lotawana OG )" at bounding box center [126, 155] width 70 height 4
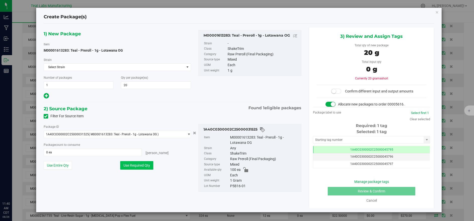
click at [136, 164] on button "Use Required Qty" at bounding box center [136, 165] width 33 height 9
type input "20 ea"
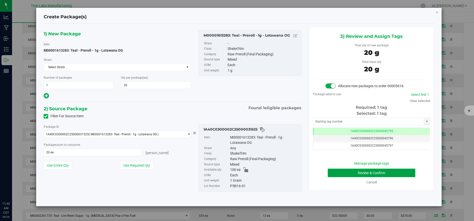
click at [371, 171] on button "Review & Confirm" at bounding box center [372, 173] width 88 height 9
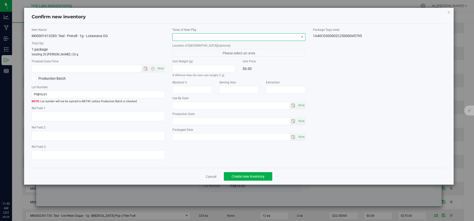
click at [179, 37] on span at bounding box center [236, 37] width 127 height 7
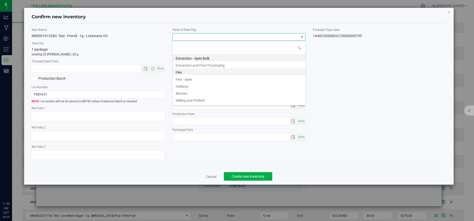
click at [182, 72] on li "Flex" at bounding box center [239, 71] width 133 height 7
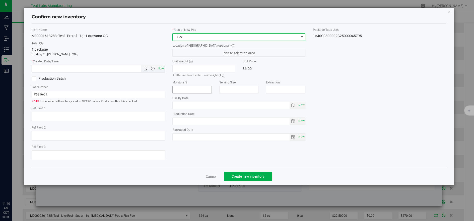
click at [160, 67] on span "Now" at bounding box center [160, 68] width 9 height 7
type input "8/26/2025 11:40 AM"
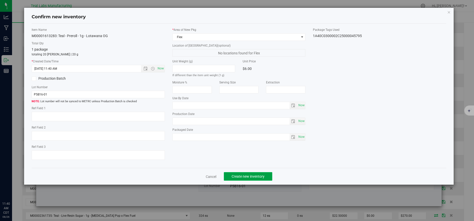
click at [243, 176] on span "Create new inventory" at bounding box center [248, 177] width 33 height 4
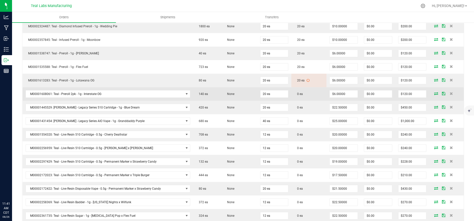
click at [434, 94] on icon at bounding box center [436, 93] width 4 height 3
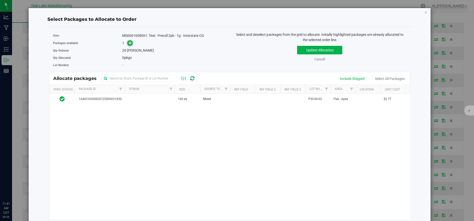
click at [131, 45] on span at bounding box center [130, 43] width 6 height 6
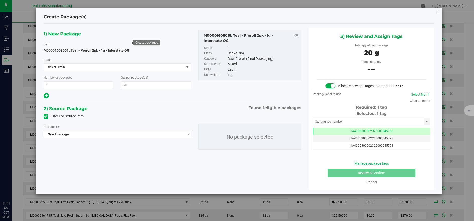
click at [150, 135] on span "Select package" at bounding box center [114, 134] width 141 height 7
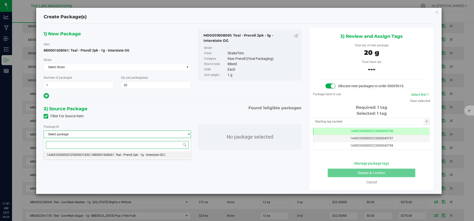
click at [148, 157] on li "1A40C0300002C25000031830 ( M00001608061: Teal - Preroll 2pk - 1g - Interstate O…" at bounding box center [117, 155] width 147 height 7
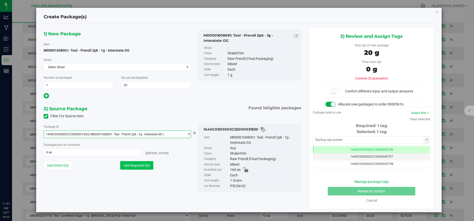
click at [147, 166] on button "Use Required Qty" at bounding box center [136, 165] width 33 height 9
type input "20 ea"
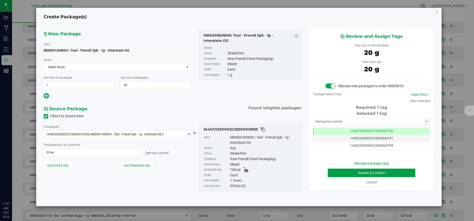
click at [344, 170] on button "Review & Confirm" at bounding box center [372, 173] width 88 height 9
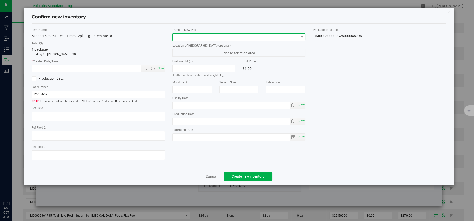
click at [181, 38] on span at bounding box center [236, 37] width 127 height 7
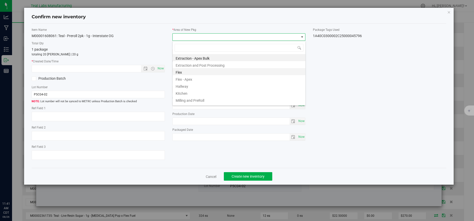
click at [182, 73] on li "Flex" at bounding box center [239, 71] width 133 height 7
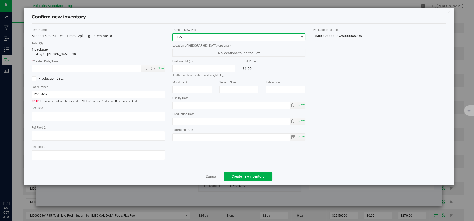
click at [162, 68] on span "Now" at bounding box center [160, 68] width 9 height 7
type input "8/26/2025 11:41 AM"
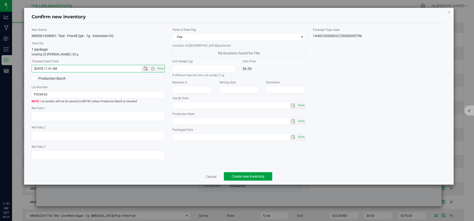
click at [247, 178] on span "Create new inventory" at bounding box center [248, 177] width 33 height 4
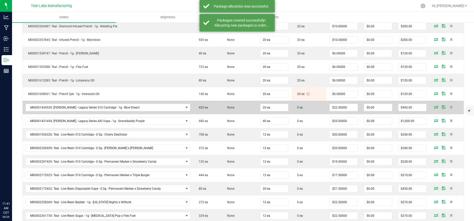
click at [434, 106] on icon at bounding box center [436, 107] width 4 height 3
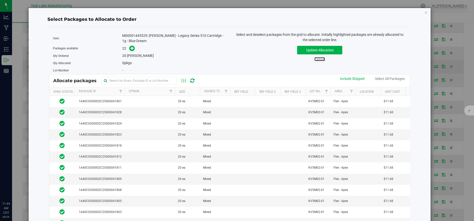
drag, startPoint x: 315, startPoint y: 59, endPoint x: 309, endPoint y: 61, distance: 6.0
click at [315, 59] on link "Cancel" at bounding box center [320, 59] width 11 height 4
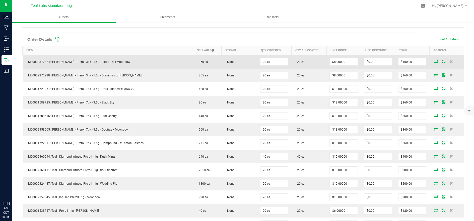
scroll to position [111, 0]
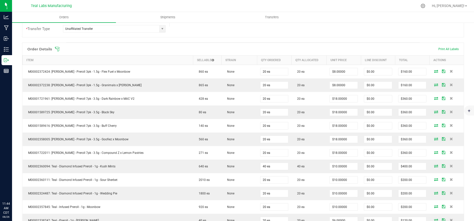
click at [56, 48] on icon at bounding box center [57, 49] width 5 height 5
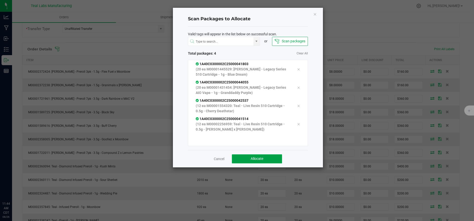
click at [279, 158] on button "Allocate" at bounding box center [257, 159] width 50 height 9
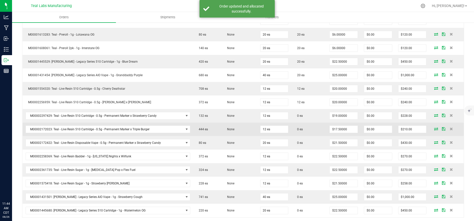
scroll to position [335, 0]
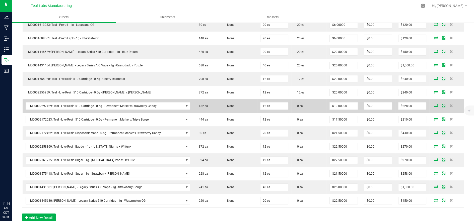
click at [434, 105] on icon at bounding box center [436, 105] width 4 height 3
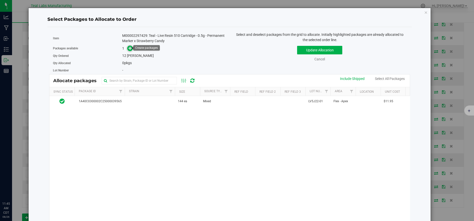
click at [129, 49] on icon at bounding box center [131, 48] width 4 height 4
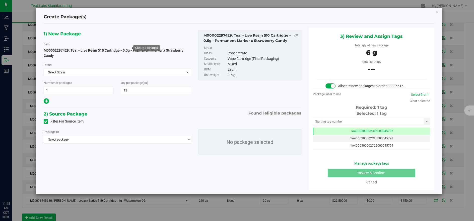
click at [165, 139] on span "Select package" at bounding box center [114, 139] width 141 height 7
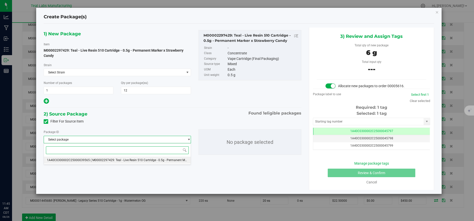
click at [159, 161] on span "( M00002297429: Teal - Live Resin 510 Cartridge - 0.5g - Permanent Marker x Str…" at bounding box center [156, 161] width 130 height 4
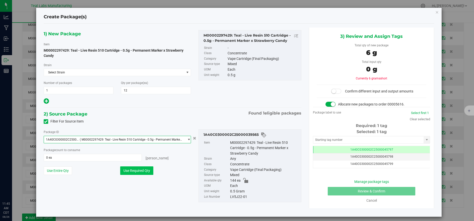
click at [149, 169] on button "Use Required Qty" at bounding box center [136, 171] width 33 height 9
type input "12 ea"
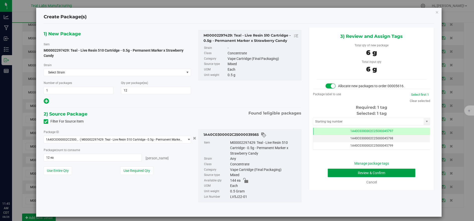
click at [394, 169] on button "Review & Confirm" at bounding box center [372, 173] width 88 height 9
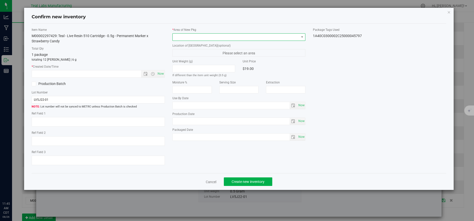
drag, startPoint x: 191, startPoint y: 37, endPoint x: 187, endPoint y: 39, distance: 3.9
click at [191, 37] on span at bounding box center [236, 37] width 127 height 7
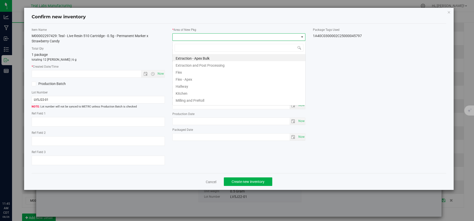
scroll to position [8, 133]
drag, startPoint x: 184, startPoint y: 73, endPoint x: 167, endPoint y: 73, distance: 16.6
click at [184, 74] on li "Flex" at bounding box center [239, 71] width 133 height 7
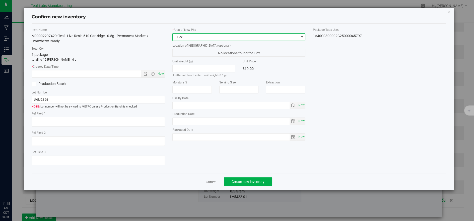
click at [162, 74] on span "Now" at bounding box center [160, 73] width 9 height 7
type input "8/26/2025 11:45 AM"
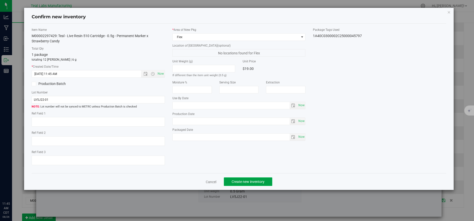
click at [240, 183] on span "Create new inventory" at bounding box center [248, 182] width 33 height 4
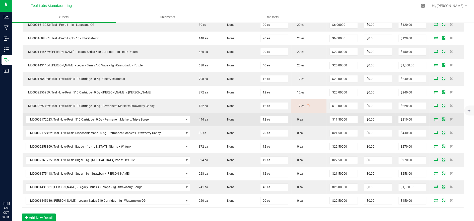
click at [434, 120] on icon at bounding box center [436, 119] width 4 height 3
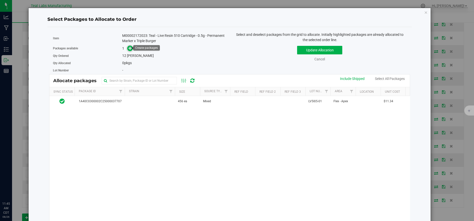
click at [127, 47] on span at bounding box center [130, 49] width 6 height 6
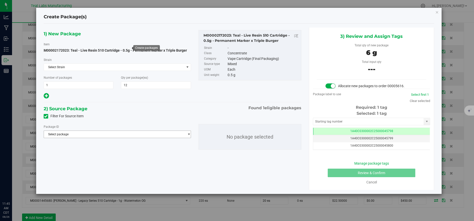
click at [170, 137] on span "Select package" at bounding box center [114, 134] width 141 height 7
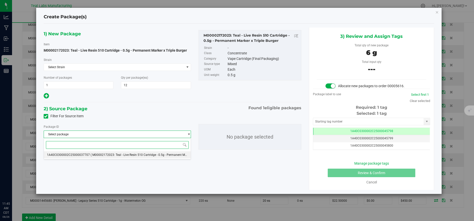
drag, startPoint x: 157, startPoint y: 155, endPoint x: 151, endPoint y: 159, distance: 6.8
click at [156, 155] on span "( M00002172023: Teal - Live Resin 510 Cartridge - 0.5g - Permanent Marker x Tri…" at bounding box center [152, 155] width 123 height 4
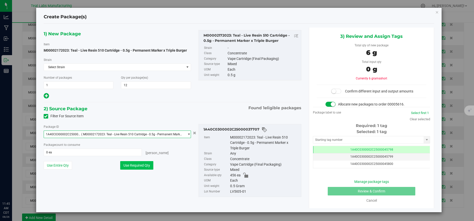
click at [142, 165] on button "Use Required Qty" at bounding box center [136, 165] width 33 height 9
type input "12 ea"
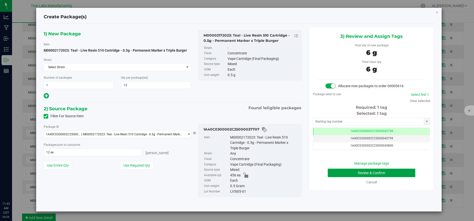
click at [365, 172] on button "Review & Confirm" at bounding box center [372, 173] width 88 height 9
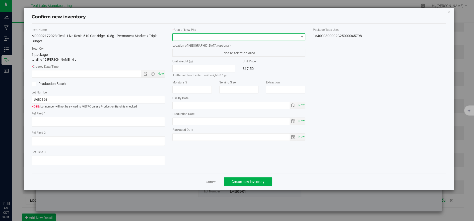
click at [206, 36] on span at bounding box center [236, 37] width 127 height 7
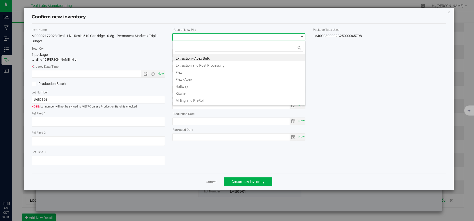
drag, startPoint x: 183, startPoint y: 71, endPoint x: 165, endPoint y: 75, distance: 18.6
click at [182, 72] on li "Flex" at bounding box center [239, 71] width 133 height 7
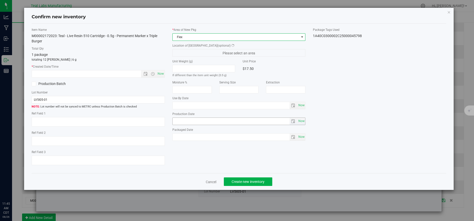
click at [162, 75] on span "Now" at bounding box center [160, 73] width 9 height 7
type input "8/26/2025 11:45 AM"
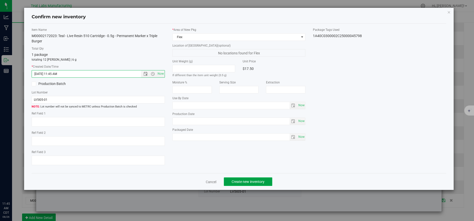
click at [240, 184] on span "Create new inventory" at bounding box center [248, 182] width 33 height 4
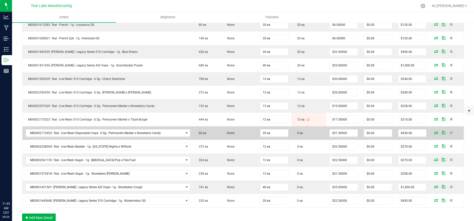
click at [434, 133] on icon at bounding box center [436, 132] width 4 height 3
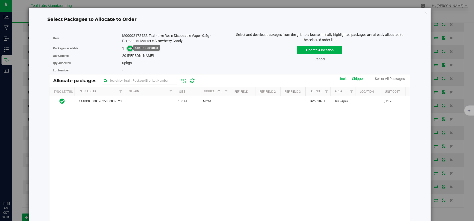
click at [132, 47] on span at bounding box center [130, 49] width 6 height 6
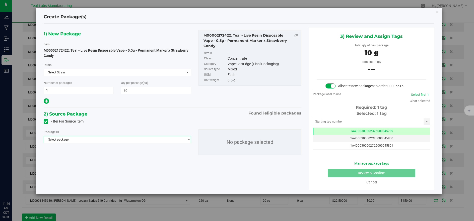
click at [146, 142] on span "Select package" at bounding box center [114, 139] width 141 height 7
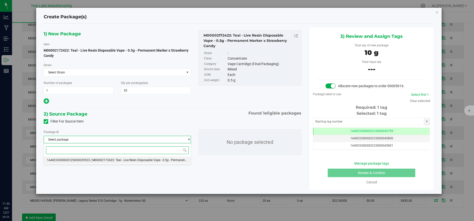
click at [137, 159] on span "( M00002172422: Teal - Live Resin Disposable Vape - 0.5g - Permanent Marker x S…" at bounding box center [158, 161] width 134 height 4
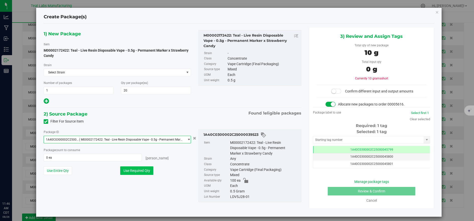
click at [133, 170] on button "Use Required Qty" at bounding box center [136, 171] width 33 height 9
type input "20 ea"
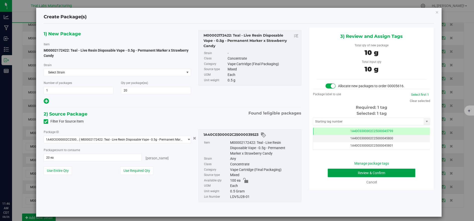
click at [387, 174] on button "Review & Confirm" at bounding box center [372, 173] width 88 height 9
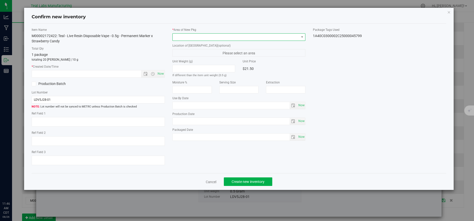
drag, startPoint x: 197, startPoint y: 38, endPoint x: 199, endPoint y: 40, distance: 3.2
click at [197, 38] on span at bounding box center [236, 37] width 127 height 7
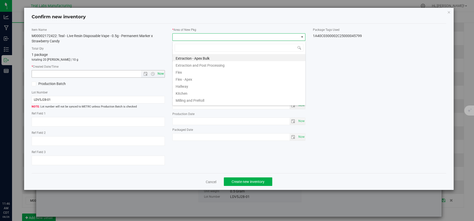
drag, startPoint x: 183, startPoint y: 73, endPoint x: 159, endPoint y: 74, distance: 24.4
click at [181, 73] on li "Flex" at bounding box center [239, 71] width 133 height 7
click at [158, 73] on span "Now" at bounding box center [160, 73] width 9 height 7
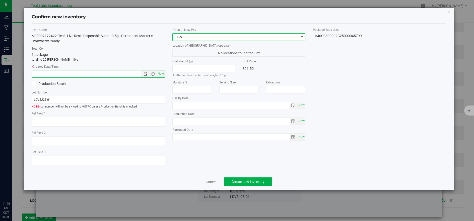
type input "8/26/2025 11:46 AM"
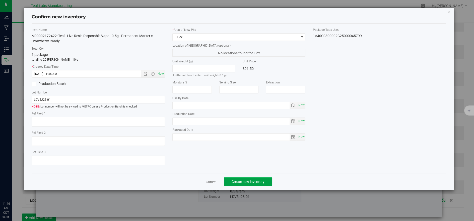
drag, startPoint x: 244, startPoint y: 179, endPoint x: 246, endPoint y: 176, distance: 3.4
click at [245, 179] on button "Create new inventory" at bounding box center [248, 182] width 48 height 9
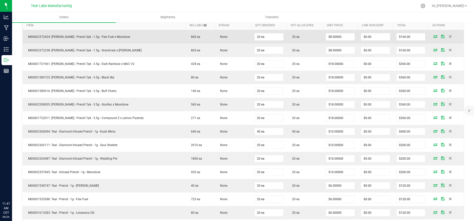
scroll to position [56, 0]
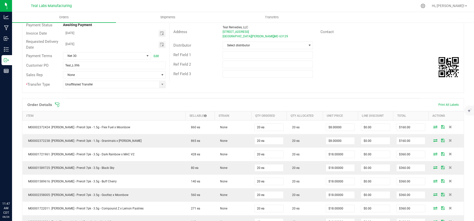
click at [60, 105] on span at bounding box center [276, 104] width 442 height 5
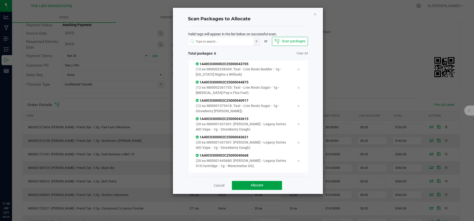
click at [276, 183] on button "Allocate" at bounding box center [257, 185] width 50 height 9
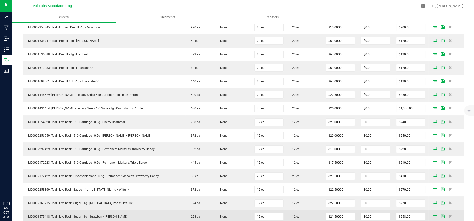
scroll to position [279, 0]
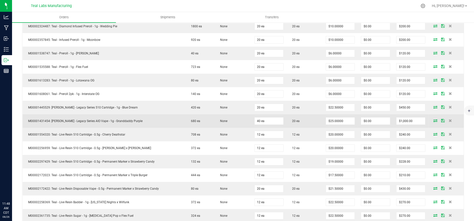
click at [433, 121] on icon at bounding box center [435, 120] width 4 height 3
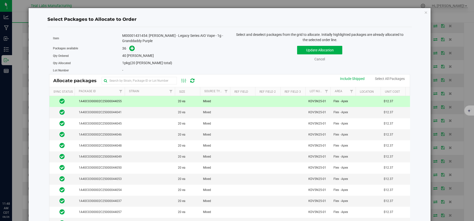
click at [98, 92] on th "Package Id" at bounding box center [100, 91] width 50 height 9
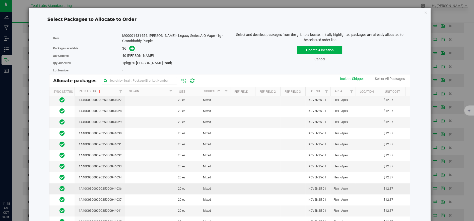
scroll to position [139, 0]
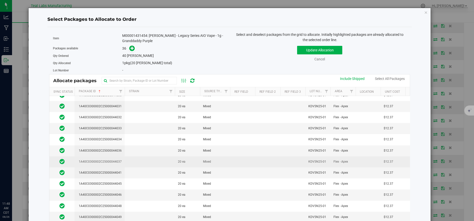
click at [151, 157] on td at bounding box center [150, 162] width 50 height 11
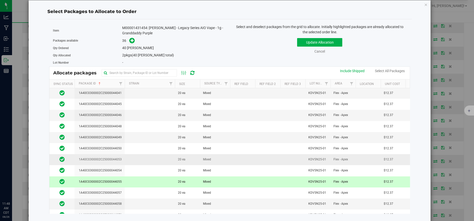
scroll to position [184, 0]
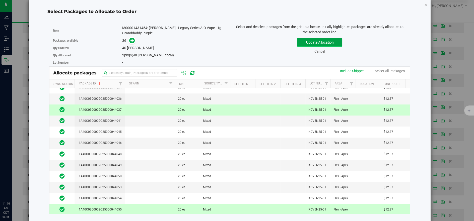
click at [300, 45] on button "Update Allocation" at bounding box center [319, 42] width 45 height 9
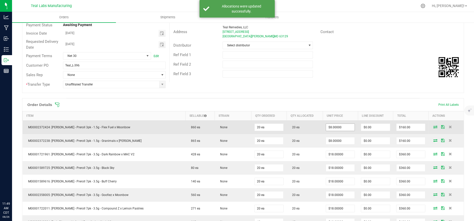
scroll to position [0, 0]
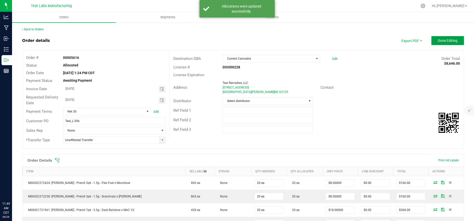
click at [438, 40] on span "Done Editing" at bounding box center [448, 41] width 20 height 4
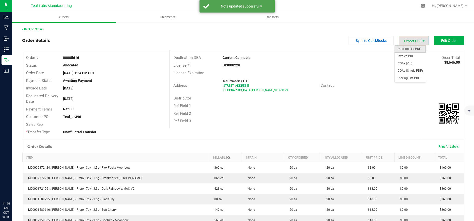
click at [407, 48] on span "Packing List PDF" at bounding box center [410, 48] width 31 height 7
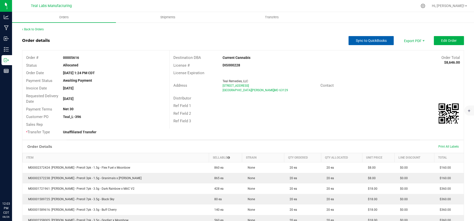
click at [360, 40] on span "Sync to QuickBooks" at bounding box center [371, 41] width 31 height 4
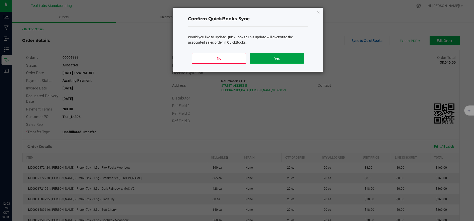
click at [261, 62] on button "Yes" at bounding box center [277, 58] width 54 height 11
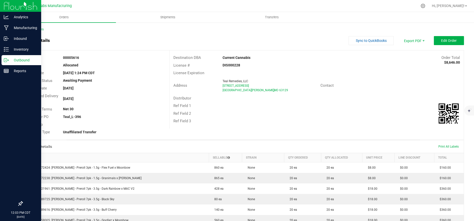
click at [5, 63] on icon at bounding box center [6, 60] width 5 height 5
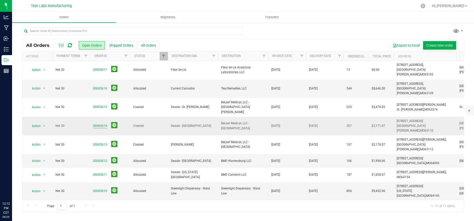
click at [99, 124] on link "00005614" at bounding box center [100, 126] width 14 height 5
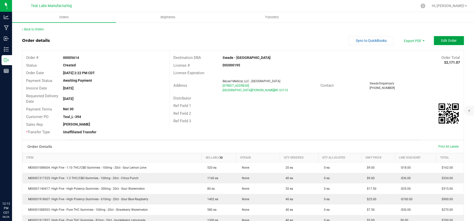
click at [450, 42] on span "Edit Order" at bounding box center [449, 41] width 16 height 4
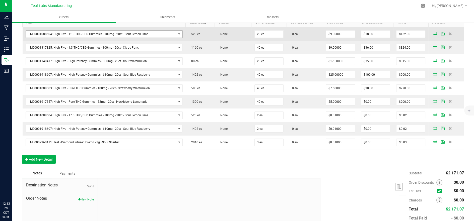
scroll to position [111, 0]
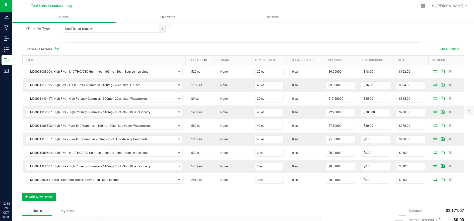
click at [60, 49] on span at bounding box center [276, 49] width 442 height 5
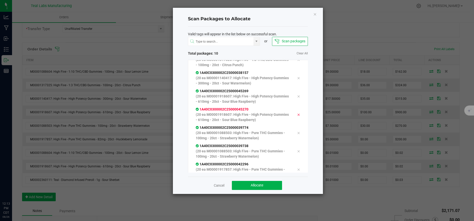
scroll to position [65, 0]
drag, startPoint x: 258, startPoint y: 184, endPoint x: 257, endPoint y: 176, distance: 7.8
click at [258, 184] on span "Allocate" at bounding box center [257, 186] width 13 height 4
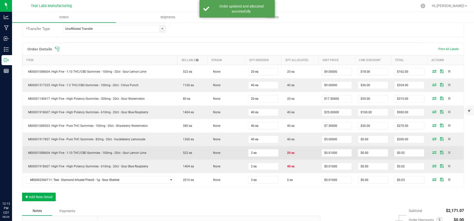
click at [432, 153] on icon at bounding box center [434, 152] width 4 height 3
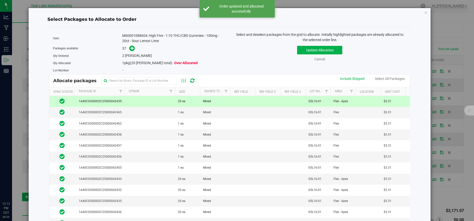
click at [141, 102] on td at bounding box center [150, 101] width 50 height 11
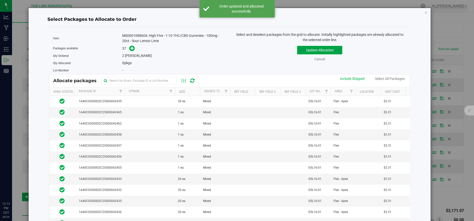
click at [310, 48] on button "Update Allocation" at bounding box center [319, 50] width 45 height 9
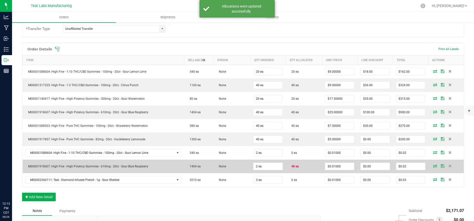
click at [433, 165] on icon at bounding box center [435, 166] width 4 height 3
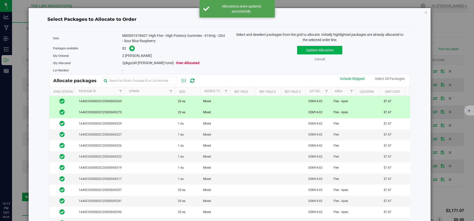
drag, startPoint x: 142, startPoint y: 115, endPoint x: 142, endPoint y: 104, distance: 11.0
click at [142, 114] on td at bounding box center [150, 112] width 50 height 11
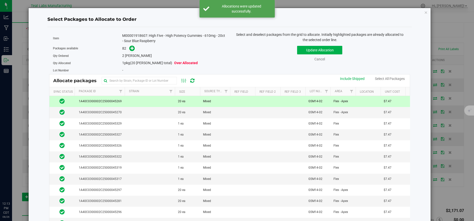
click at [141, 102] on td at bounding box center [150, 101] width 50 height 11
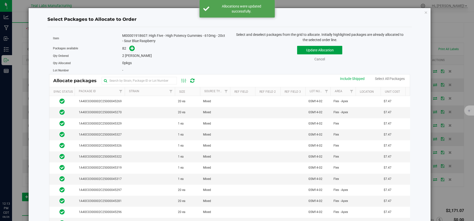
click at [304, 50] on button "Update Allocation" at bounding box center [319, 50] width 45 height 9
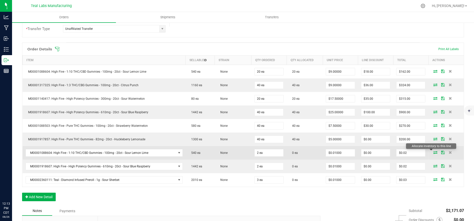
click at [433, 152] on icon at bounding box center [435, 152] width 4 height 3
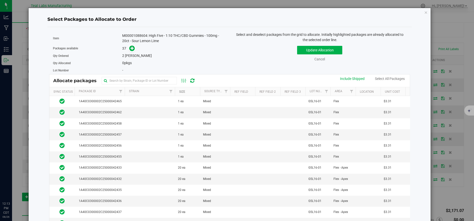
click at [185, 92] on link "Size" at bounding box center [182, 92] width 6 height 4
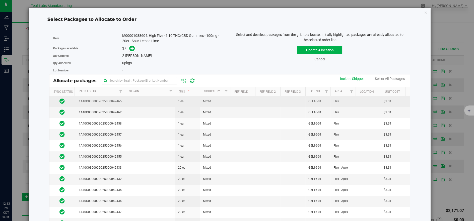
click at [135, 103] on td at bounding box center [150, 101] width 50 height 11
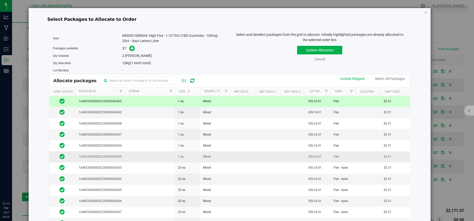
click at [130, 158] on td at bounding box center [150, 157] width 50 height 11
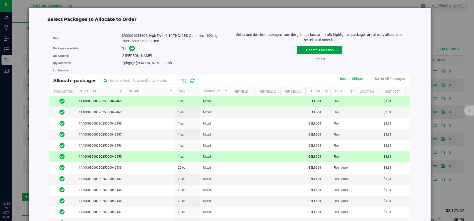
click at [310, 48] on button "Update Allocation" at bounding box center [319, 50] width 45 height 9
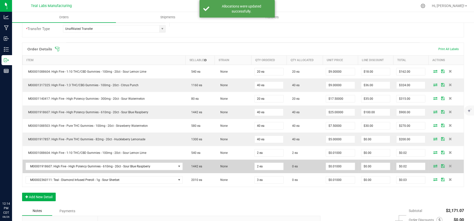
click at [433, 167] on icon at bounding box center [435, 166] width 4 height 3
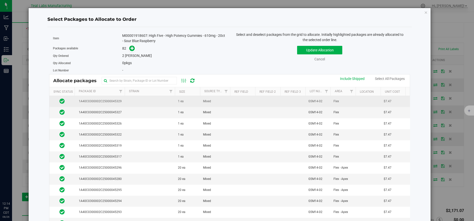
click at [129, 104] on td at bounding box center [150, 101] width 50 height 11
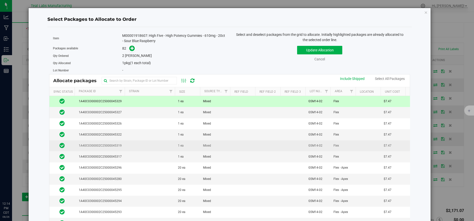
click at [134, 144] on td at bounding box center [150, 146] width 50 height 11
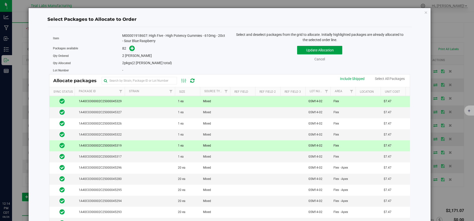
drag, startPoint x: 309, startPoint y: 49, endPoint x: 310, endPoint y: 53, distance: 3.8
click at [309, 49] on button "Update Allocation" at bounding box center [319, 50] width 45 height 9
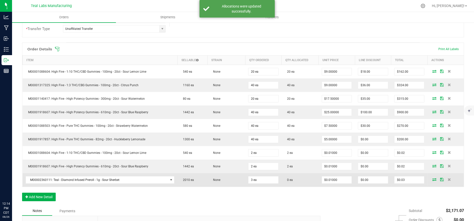
click at [432, 180] on icon at bounding box center [434, 179] width 4 height 3
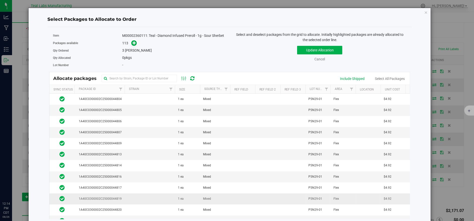
click at [149, 197] on td at bounding box center [150, 199] width 50 height 11
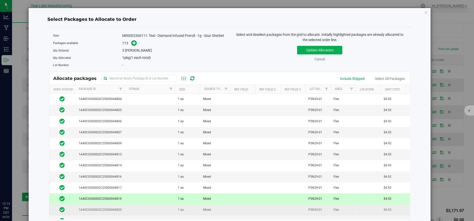
click at [146, 207] on td at bounding box center [150, 210] width 50 height 11
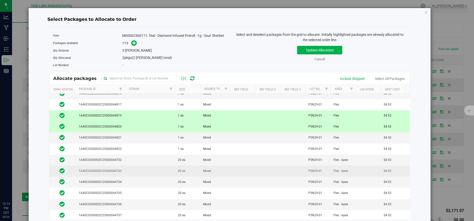
scroll to position [84, 0]
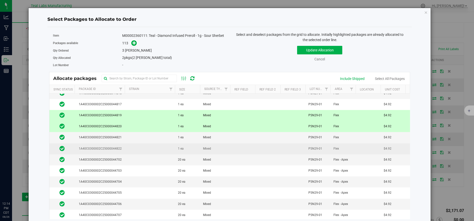
click at [141, 145] on td at bounding box center [150, 149] width 50 height 11
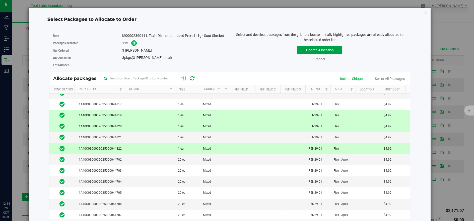
click at [320, 51] on button "Update Allocation" at bounding box center [319, 50] width 45 height 9
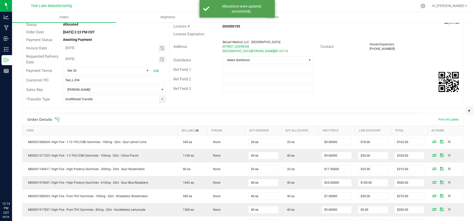
scroll to position [0, 0]
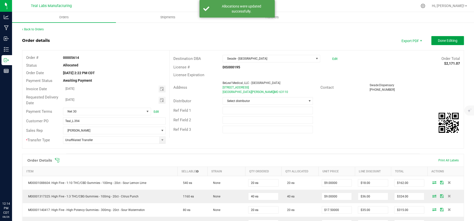
click at [446, 43] on button "Done Editing" at bounding box center [448, 40] width 33 height 9
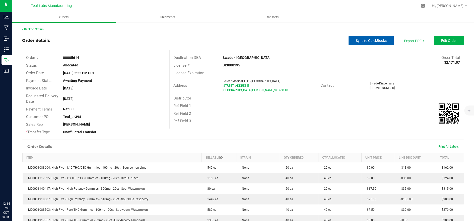
click at [362, 41] on span "Sync to QuickBooks" at bounding box center [371, 41] width 31 height 4
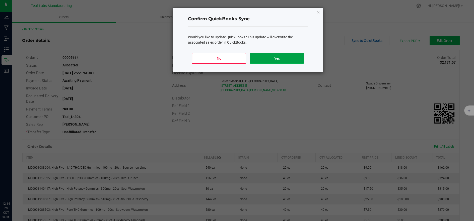
drag, startPoint x: 288, startPoint y: 59, endPoint x: 358, endPoint y: 55, distance: 69.6
click at [289, 58] on button "Yes" at bounding box center [277, 58] width 54 height 11
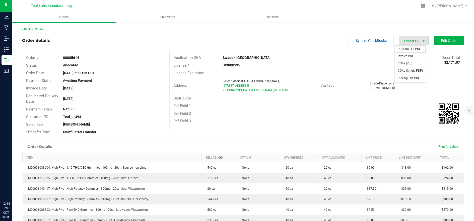
click at [402, 48] on span "Packing List PDF" at bounding box center [410, 48] width 31 height 7
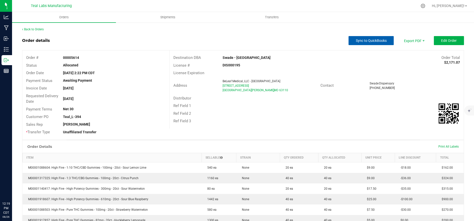
click at [356, 41] on span "Sync to QuickBooks" at bounding box center [371, 41] width 31 height 4
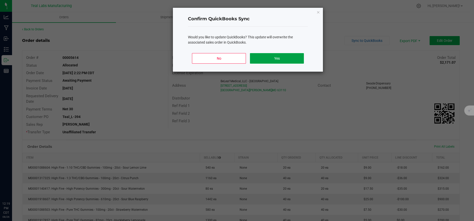
click at [295, 57] on button "Yes" at bounding box center [277, 58] width 54 height 11
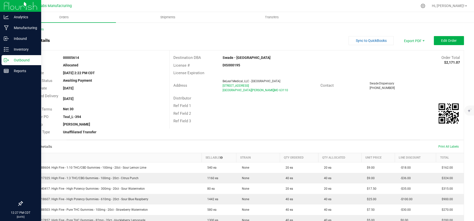
click at [8, 64] on div "Outbound" at bounding box center [22, 60] width 40 height 10
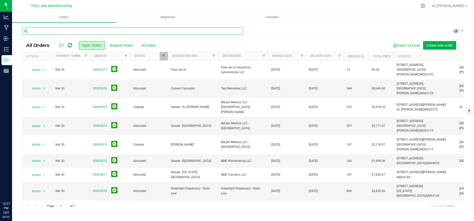
click at [86, 32] on input "text" at bounding box center [132, 31] width 221 height 8
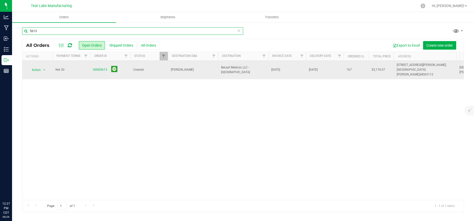
type input "5613"
click at [146, 68] on span "Created" at bounding box center [149, 70] width 32 height 5
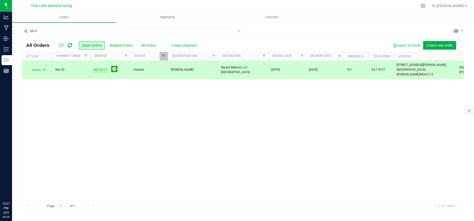
click at [100, 68] on link "00005613" at bounding box center [100, 70] width 14 height 5
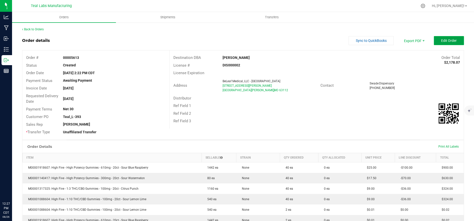
click at [448, 39] on span "Edit Order" at bounding box center [449, 41] width 16 height 4
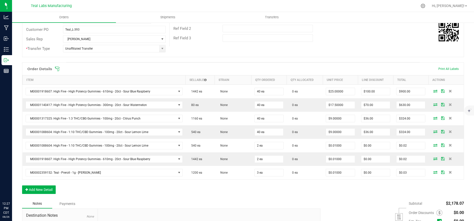
scroll to position [84, 0]
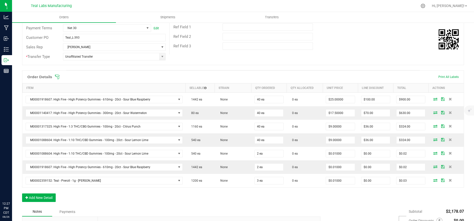
click at [60, 77] on icon at bounding box center [57, 77] width 5 height 5
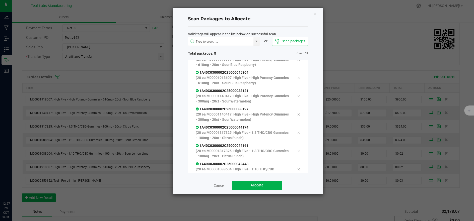
scroll to position [28, 0]
click at [251, 189] on button "Allocate" at bounding box center [257, 185] width 50 height 9
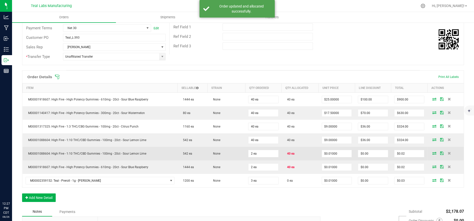
click at [432, 153] on span at bounding box center [435, 153] width 8 height 3
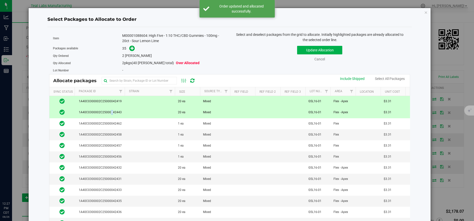
drag, startPoint x: 112, startPoint y: 113, endPoint x: 117, endPoint y: 111, distance: 5.7
click at [113, 112] on span "1A40C0300002C25000042443" at bounding box center [99, 112] width 45 height 5
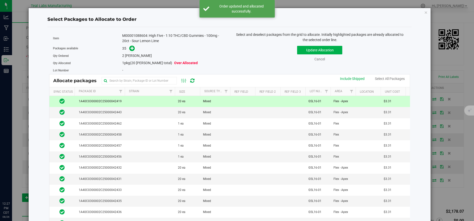
drag, startPoint x: 126, startPoint y: 103, endPoint x: 178, endPoint y: 90, distance: 53.0
click at [129, 102] on td at bounding box center [150, 101] width 50 height 11
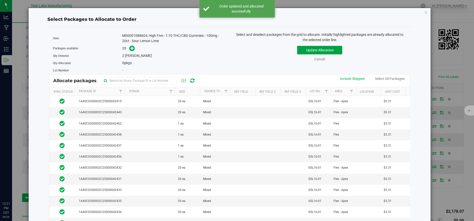
click at [305, 49] on button "Update Allocation" at bounding box center [319, 50] width 45 height 9
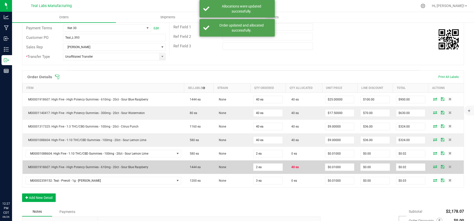
click at [433, 167] on icon at bounding box center [435, 166] width 4 height 3
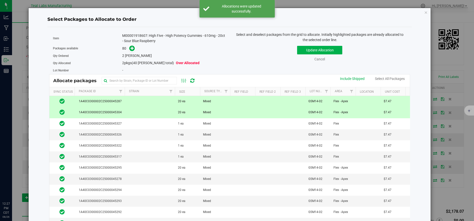
click at [151, 110] on td at bounding box center [150, 112] width 50 height 11
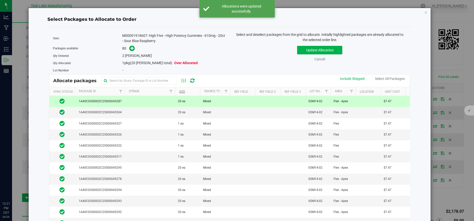
drag, startPoint x: 153, startPoint y: 99, endPoint x: 180, endPoint y: 92, distance: 27.4
click at [154, 99] on td at bounding box center [150, 101] width 50 height 11
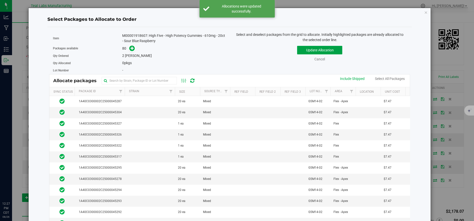
drag, startPoint x: 306, startPoint y: 51, endPoint x: 315, endPoint y: 60, distance: 12.8
click at [306, 52] on button "Update Allocation" at bounding box center [319, 50] width 45 height 9
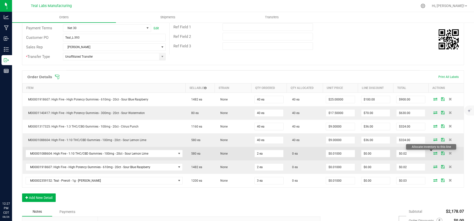
click at [433, 152] on icon at bounding box center [435, 153] width 4 height 3
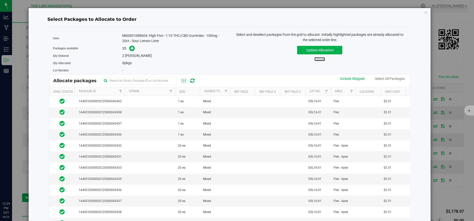
drag, startPoint x: 317, startPoint y: 60, endPoint x: 333, endPoint y: 90, distance: 34.6
click at [317, 60] on link "Cancel" at bounding box center [320, 59] width 11 height 4
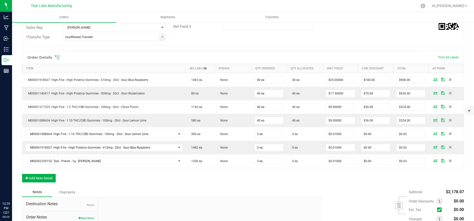
scroll to position [139, 0]
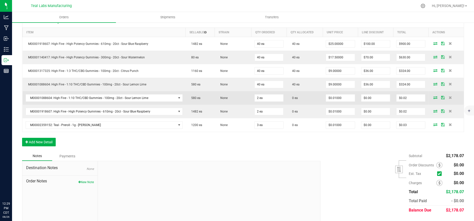
click at [433, 97] on icon at bounding box center [435, 97] width 4 height 3
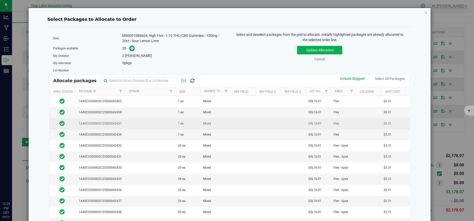
click at [103, 125] on span "1A40C0300002C25000042457" at bounding box center [99, 124] width 45 height 5
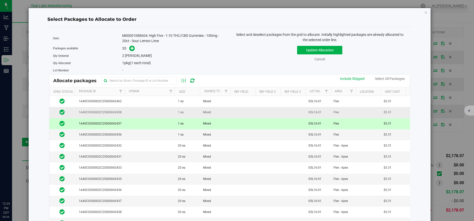
click at [115, 113] on span "1A40C0300002C25000042458" at bounding box center [99, 112] width 45 height 5
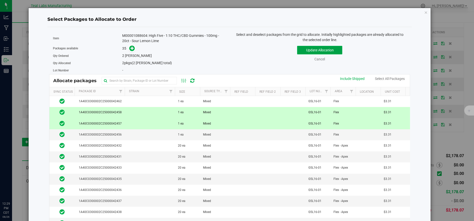
click at [312, 49] on button "Update Allocation" at bounding box center [319, 50] width 45 height 9
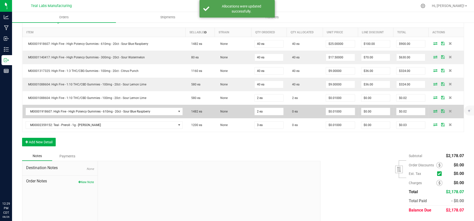
click at [433, 110] on icon at bounding box center [435, 111] width 4 height 3
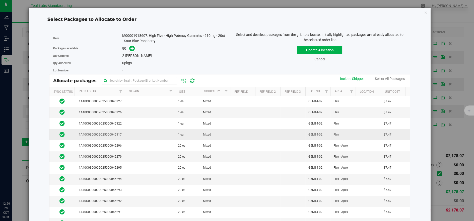
drag, startPoint x: 123, startPoint y: 124, endPoint x: 126, endPoint y: 129, distance: 5.7
click at [123, 124] on td "1A40C0300002C25000045322" at bounding box center [100, 124] width 50 height 11
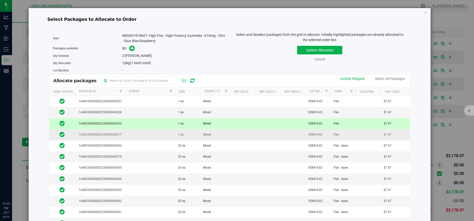
click at [128, 134] on td at bounding box center [150, 135] width 50 height 11
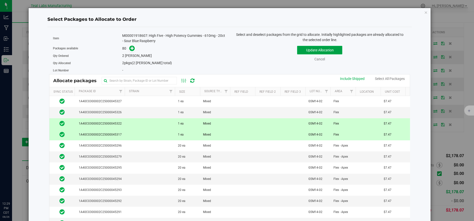
click at [301, 50] on button "Update Allocation" at bounding box center [319, 50] width 45 height 9
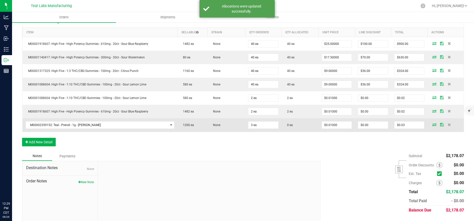
click at [432, 123] on icon at bounding box center [434, 124] width 4 height 3
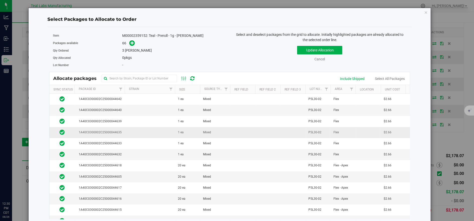
click at [137, 132] on td at bounding box center [150, 132] width 50 height 11
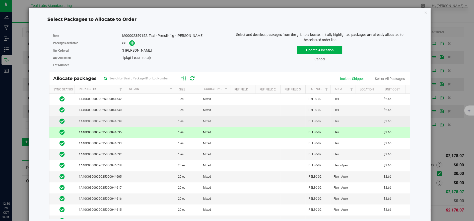
click at [139, 120] on td at bounding box center [150, 121] width 50 height 11
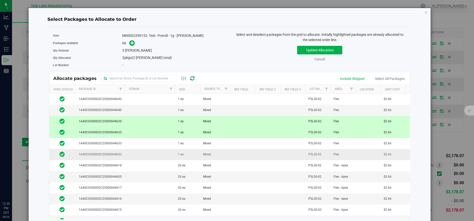
click at [143, 150] on td at bounding box center [150, 154] width 50 height 11
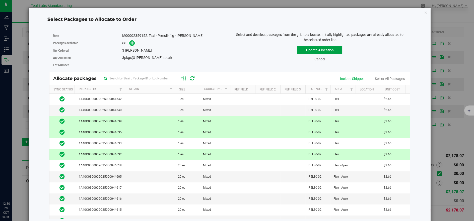
click at [318, 49] on button "Update Allocation" at bounding box center [319, 50] width 45 height 9
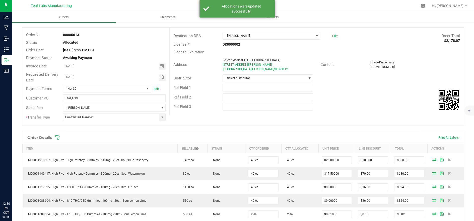
scroll to position [0, 0]
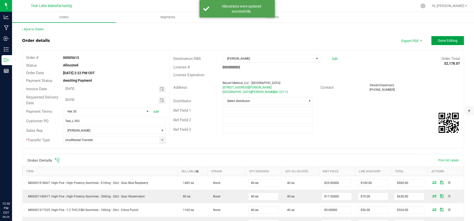
click at [449, 39] on span "Done Editing" at bounding box center [448, 41] width 20 height 4
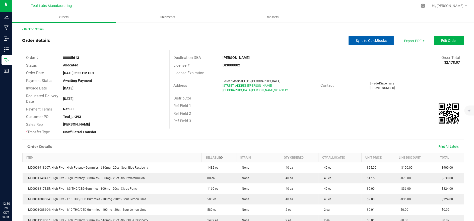
click at [362, 40] on span "Sync to QuickBooks" at bounding box center [371, 41] width 31 height 4
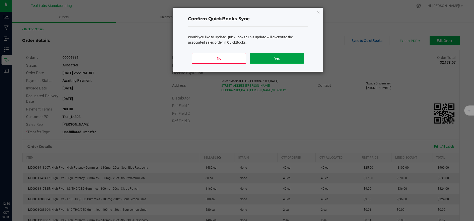
click at [289, 57] on button "Yes" at bounding box center [277, 58] width 54 height 11
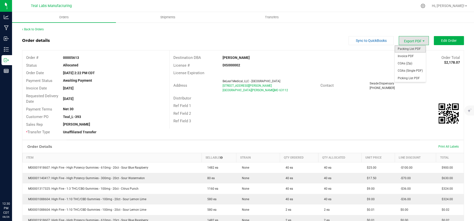
click at [409, 50] on span "Packing List PDF" at bounding box center [410, 48] width 31 height 7
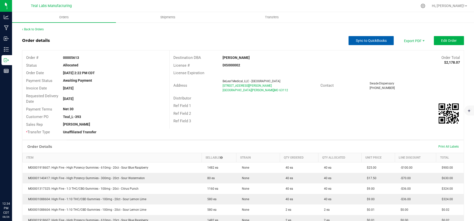
click at [363, 39] on span "Sync to QuickBooks" at bounding box center [371, 41] width 31 height 4
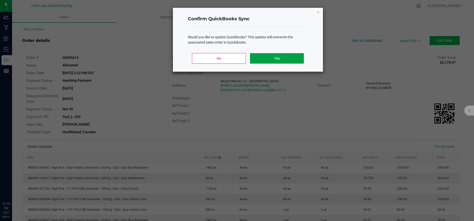
click at [280, 61] on button "Yes" at bounding box center [277, 58] width 54 height 11
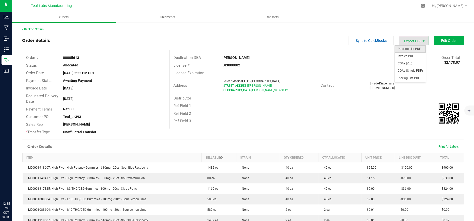
click at [409, 50] on span "Packing List PDF" at bounding box center [410, 48] width 31 height 7
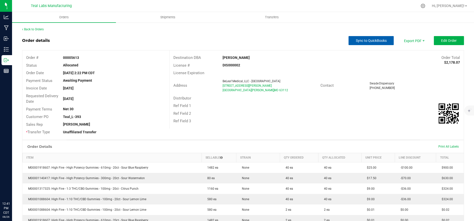
click at [357, 40] on span "Sync to QuickBooks" at bounding box center [371, 41] width 31 height 4
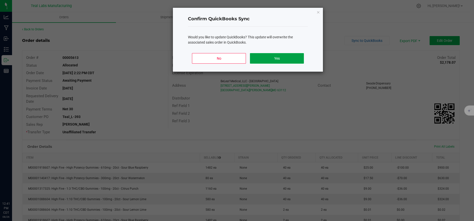
click at [286, 63] on button "Yes" at bounding box center [277, 58] width 54 height 11
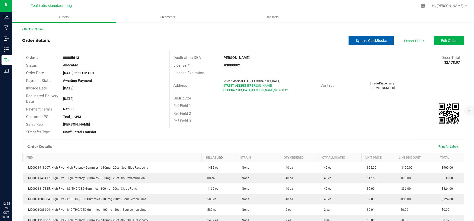
click at [356, 41] on span "Sync to QuickBooks" at bounding box center [371, 41] width 31 height 4
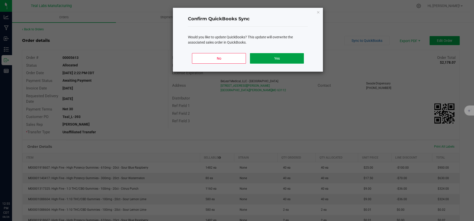
click at [261, 60] on button "Yes" at bounding box center [277, 58] width 54 height 11
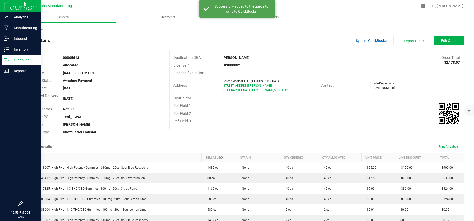
click at [21, 61] on p "Outbound" at bounding box center [24, 60] width 30 height 6
